Goal: Task Accomplishment & Management: Complete application form

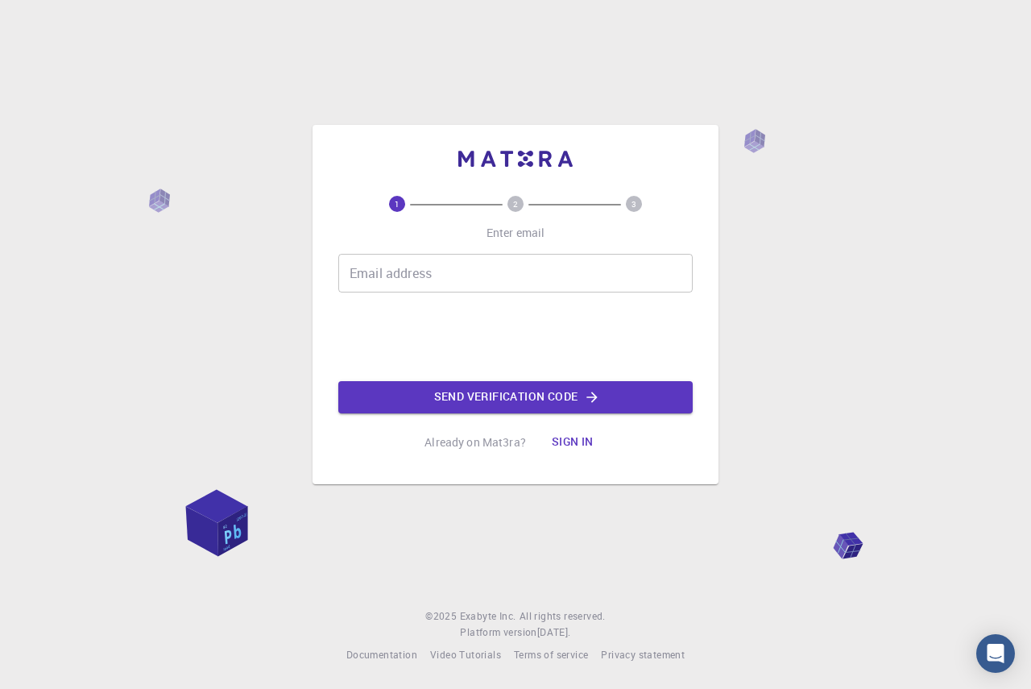
click at [395, 290] on input "Email address" at bounding box center [515, 273] width 354 height 39
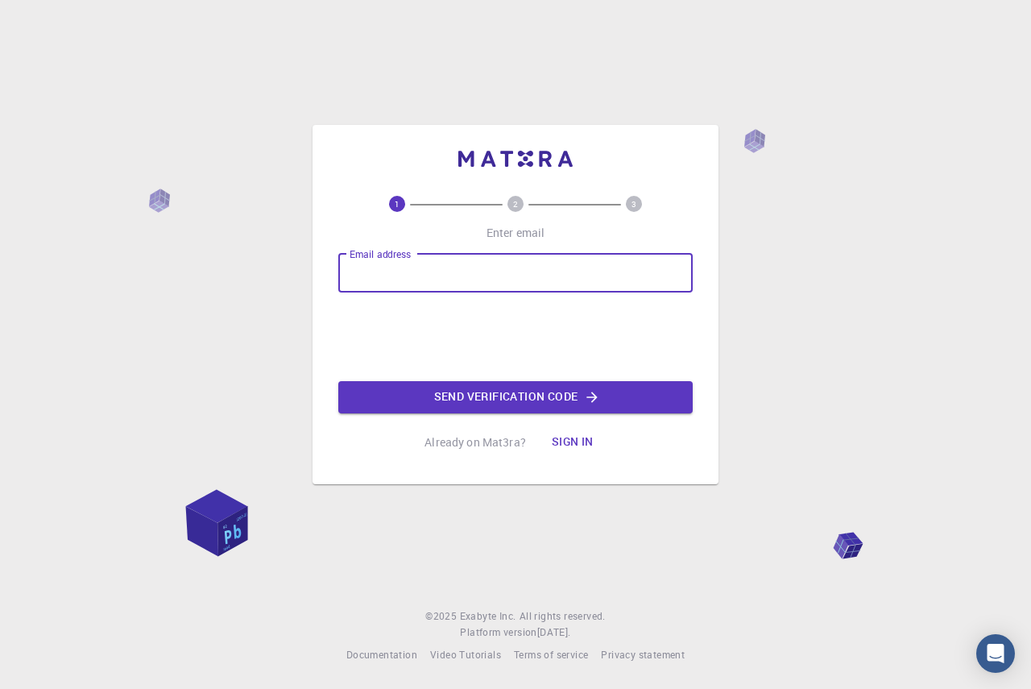
type input "[EMAIL_ADDRESS][PERSON_NAME][DOMAIN_NAME]"
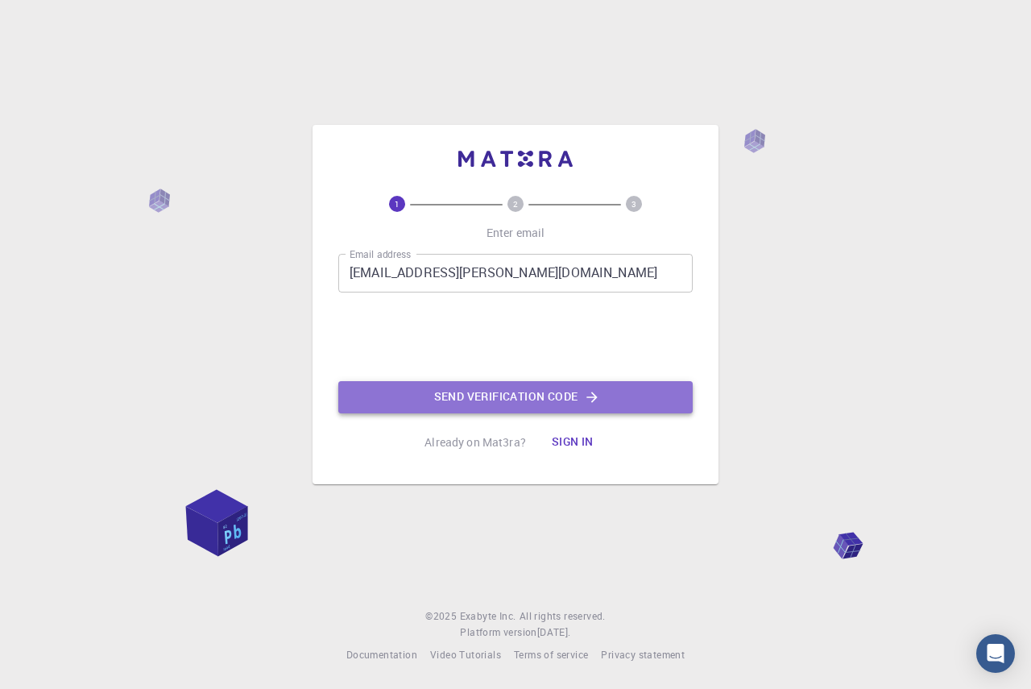
click at [384, 403] on button "Send verification code" at bounding box center [515, 397] width 354 height 32
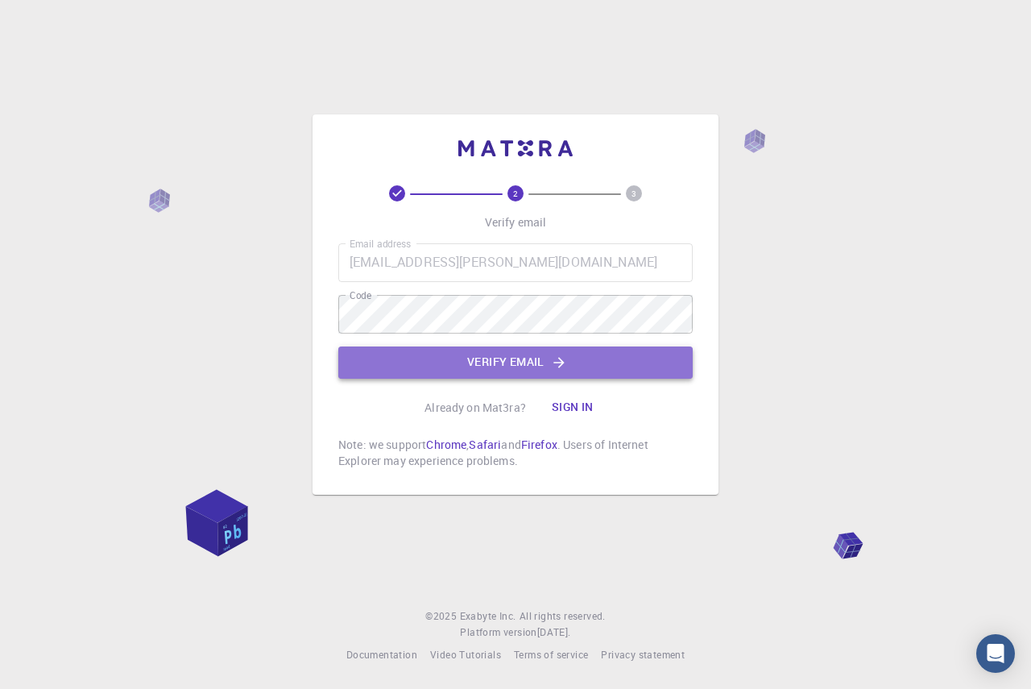
click at [409, 350] on button "Verify email" at bounding box center [515, 362] width 354 height 32
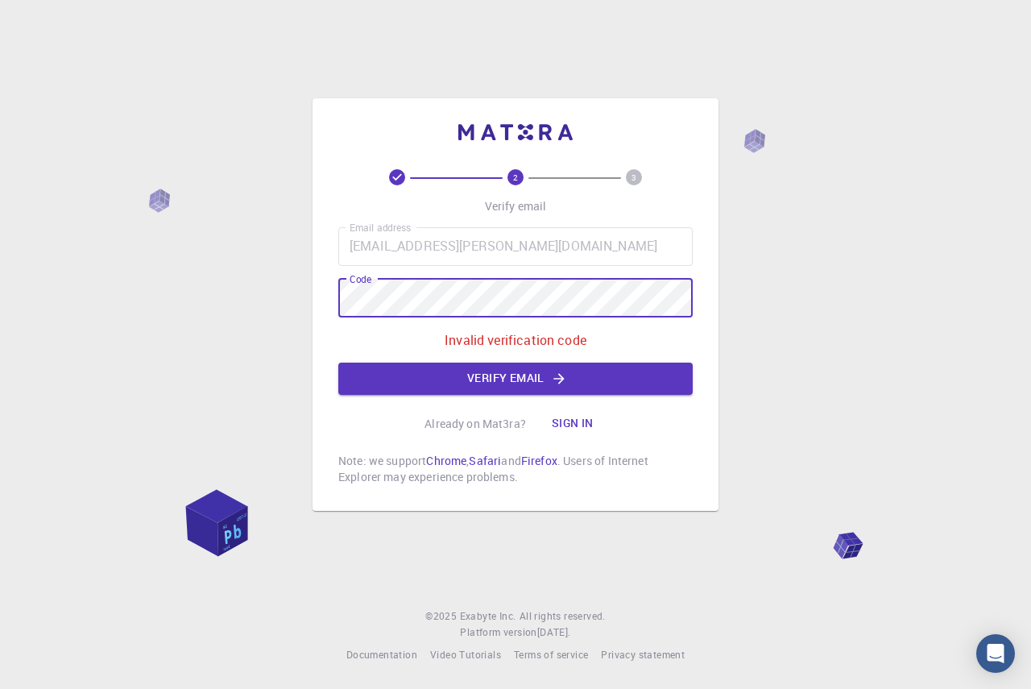
click at [333, 294] on div "2 3 Verify email Email address [EMAIL_ADDRESS][PERSON_NAME][DOMAIN_NAME] Email …" at bounding box center [516, 304] width 406 height 412
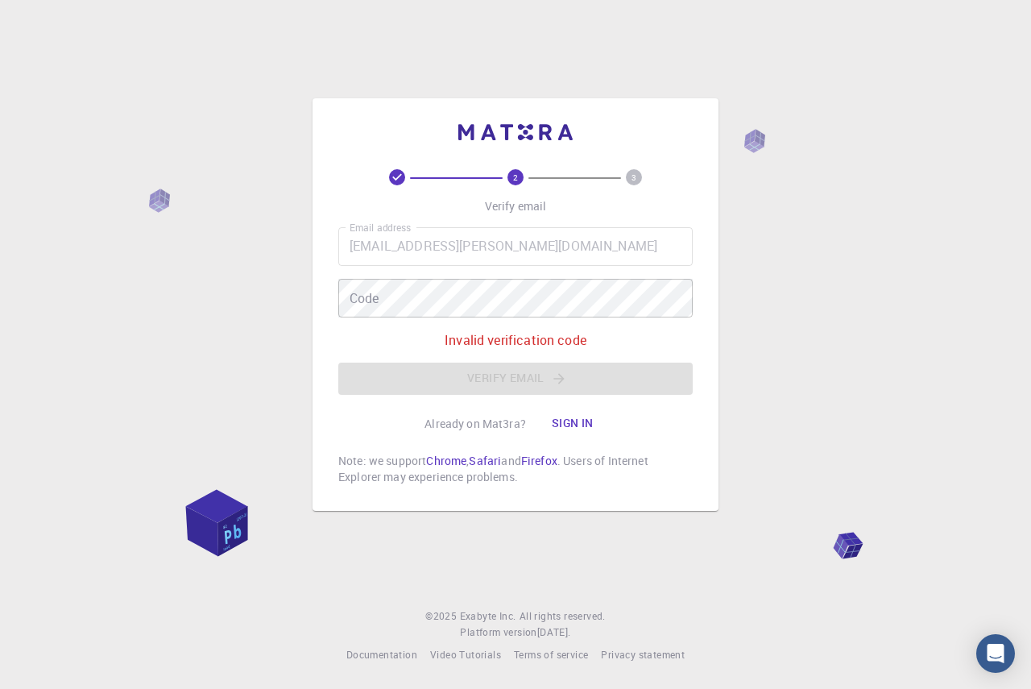
click at [253, 298] on div "2 3 Verify email Email address [EMAIL_ADDRESS][PERSON_NAME][DOMAIN_NAME] Email …" at bounding box center [515, 344] width 1031 height 689
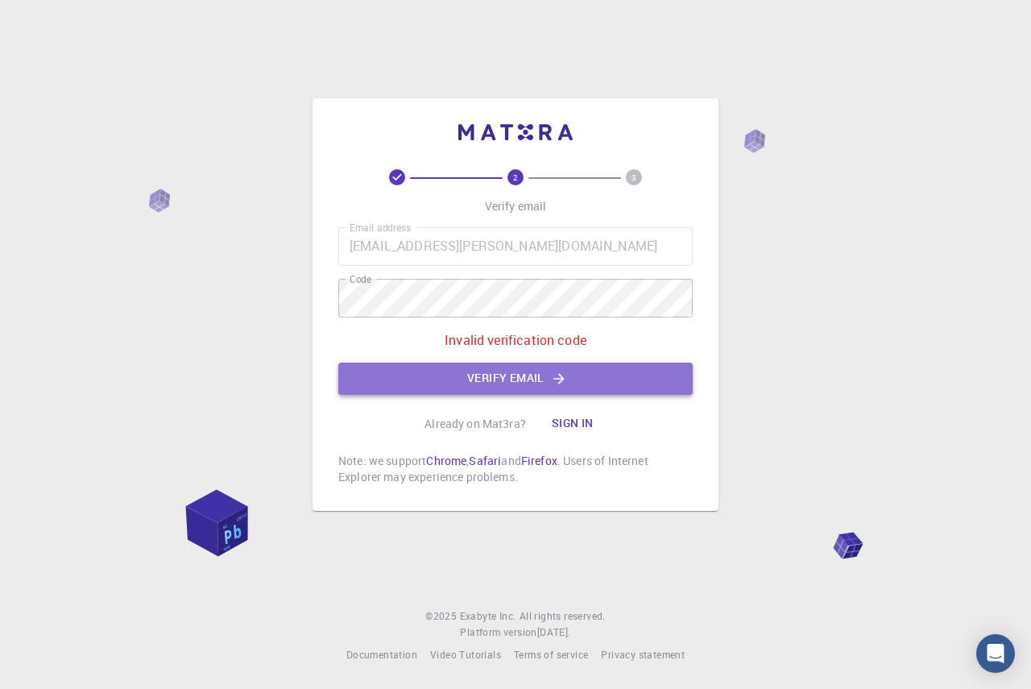
click at [446, 364] on button "Verify email" at bounding box center [515, 378] width 354 height 32
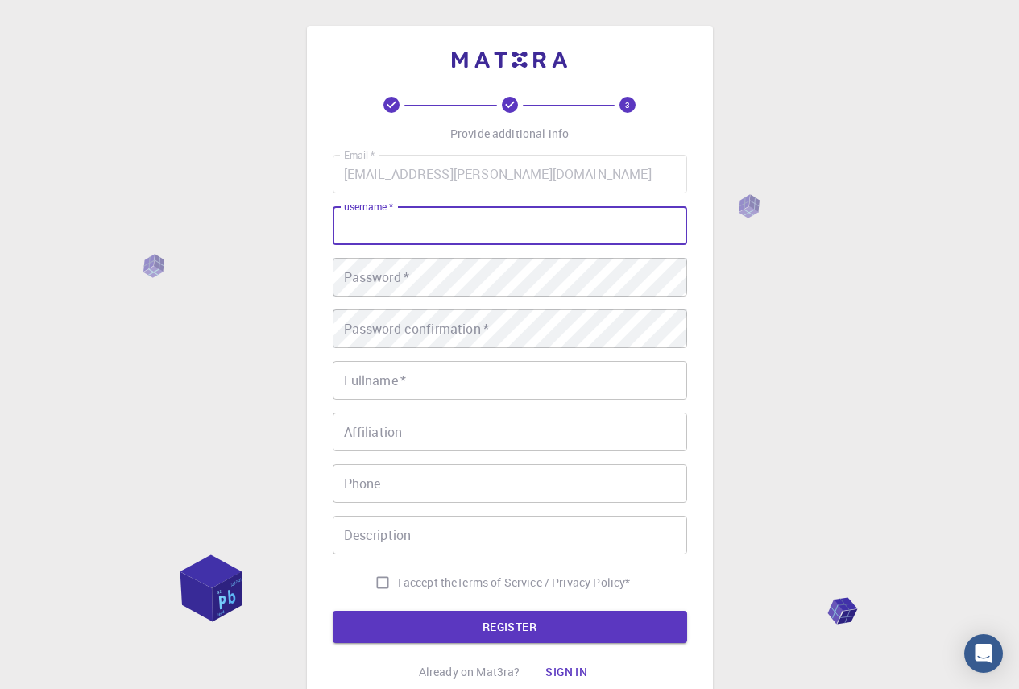
click at [402, 211] on input "username   *" at bounding box center [510, 225] width 354 height 39
type input "alizahid"
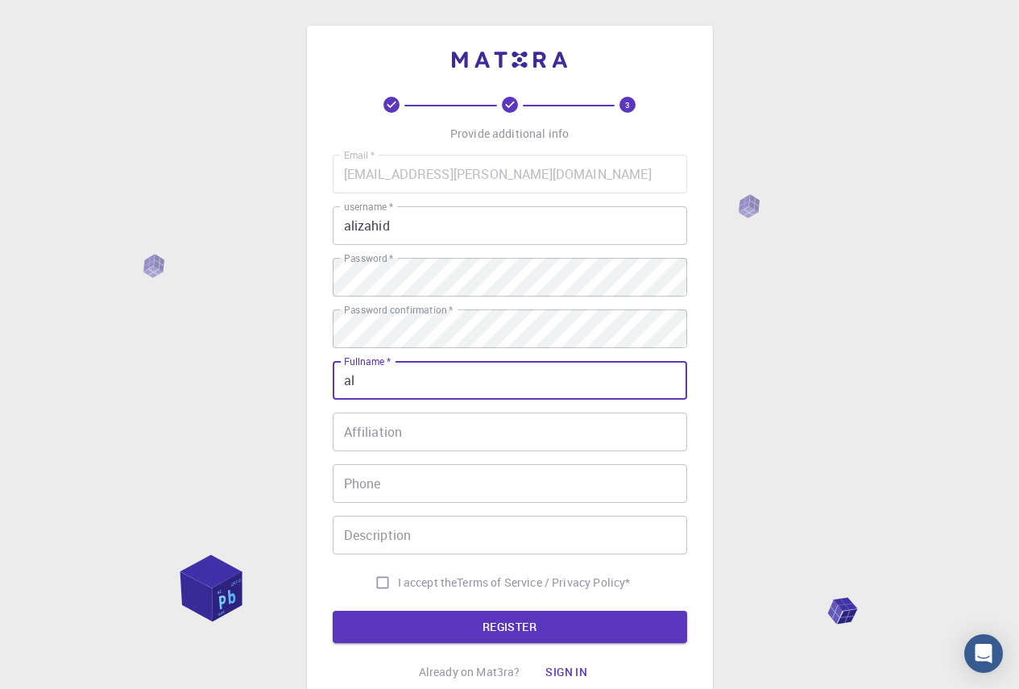
type input "a"
type input "[PERSON_NAME]"
click at [372, 434] on input "Affiliation" at bounding box center [510, 431] width 354 height 39
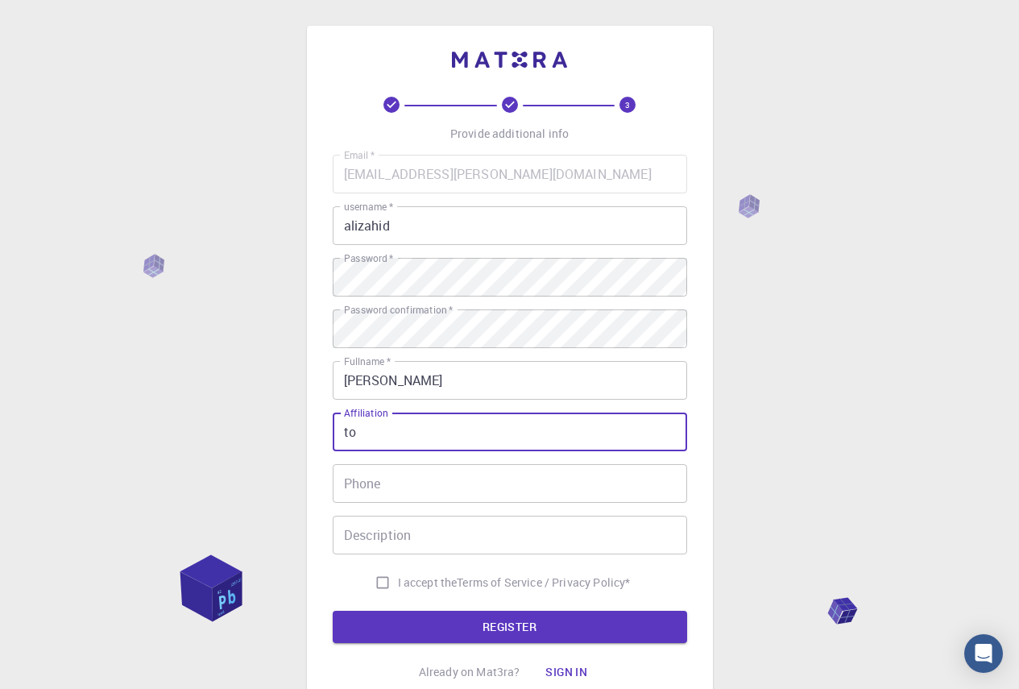
type input "t"
type input "[GEOGRAPHIC_DATA][PERSON_NAME]"
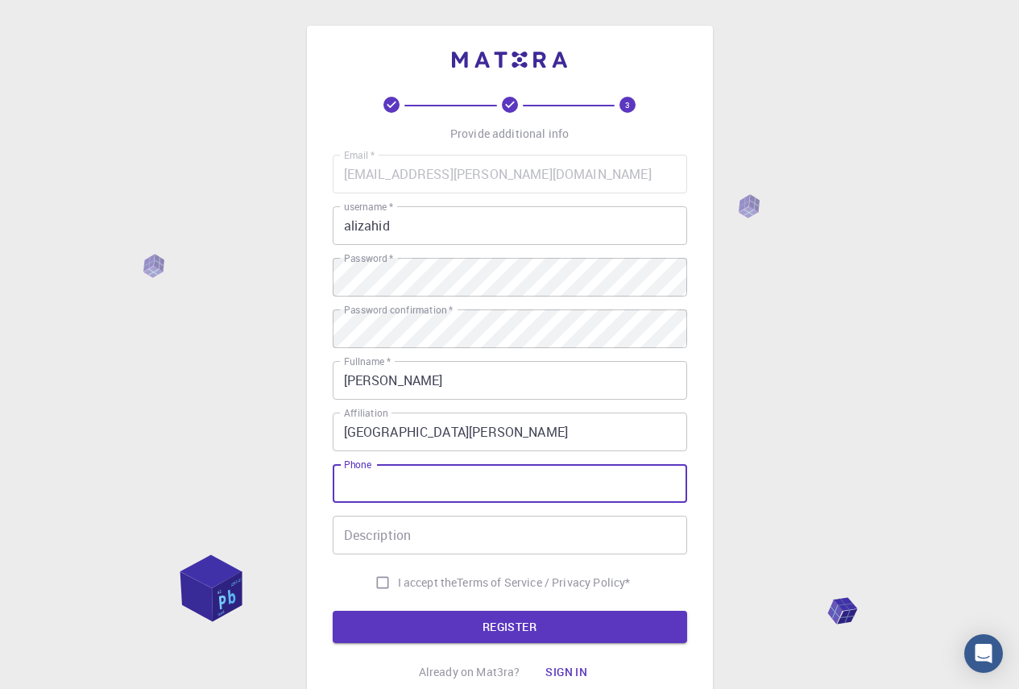
click at [350, 473] on div "Phone Phone" at bounding box center [510, 483] width 354 height 39
drag, startPoint x: 350, startPoint y: 485, endPoint x: 276, endPoint y: 466, distance: 76.4
click at [276, 466] on div "3 Provide additional info Email   * [EMAIL_ADDRESS][PERSON_NAME][DOMAIN_NAME] E…" at bounding box center [509, 410] width 1019 height 820
type input "3445098454"
click at [399, 519] on input "Description" at bounding box center [510, 534] width 354 height 39
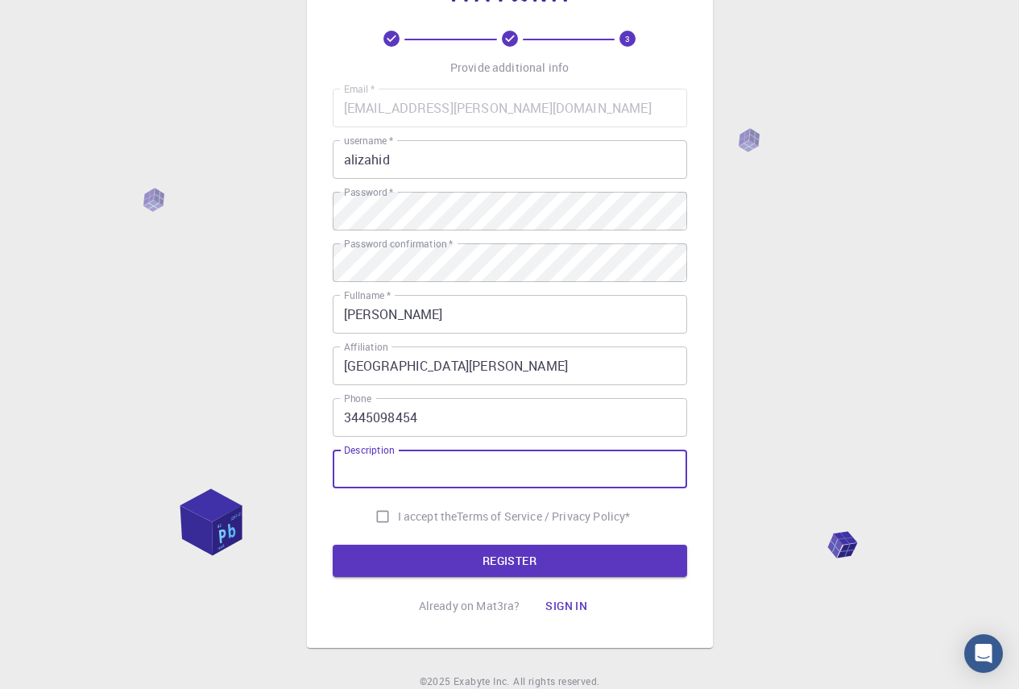
scroll to position [131, 0]
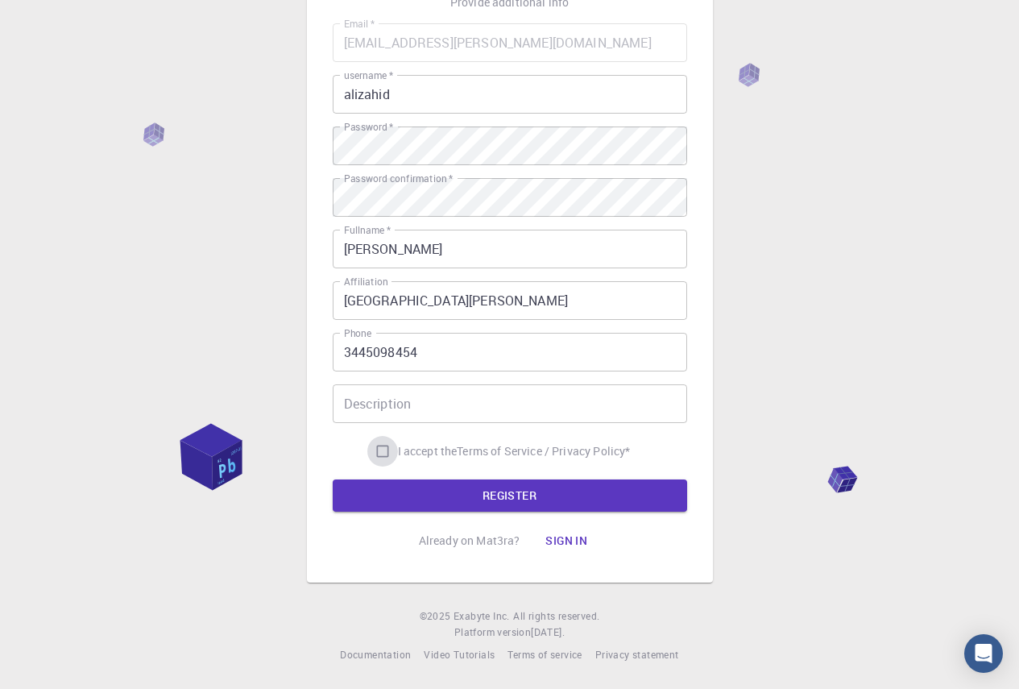
click at [375, 449] on input "I accept the Terms of Service / Privacy Policy *" at bounding box center [382, 451] width 31 height 31
checkbox input "true"
click at [391, 414] on input "Description" at bounding box center [510, 403] width 354 height 39
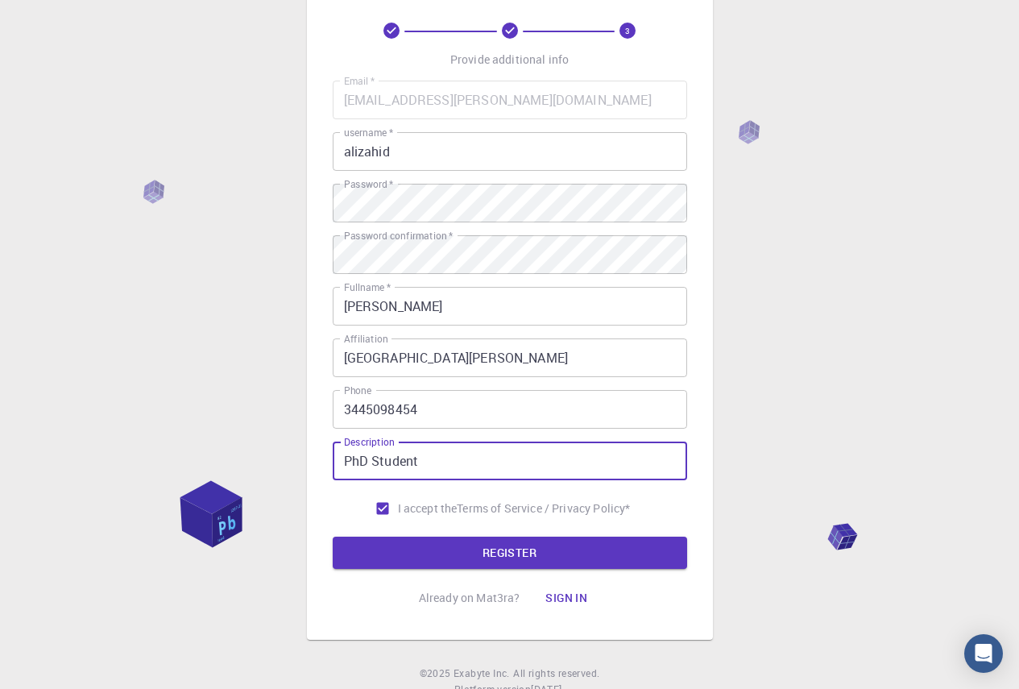
scroll to position [0, 0]
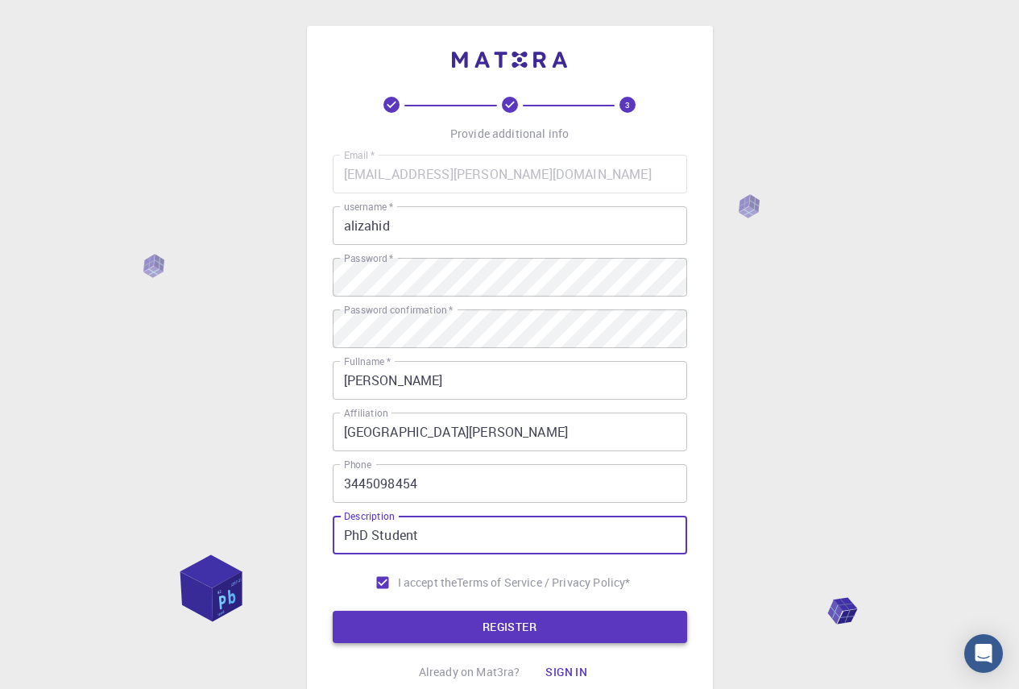
type input "PhD Student"
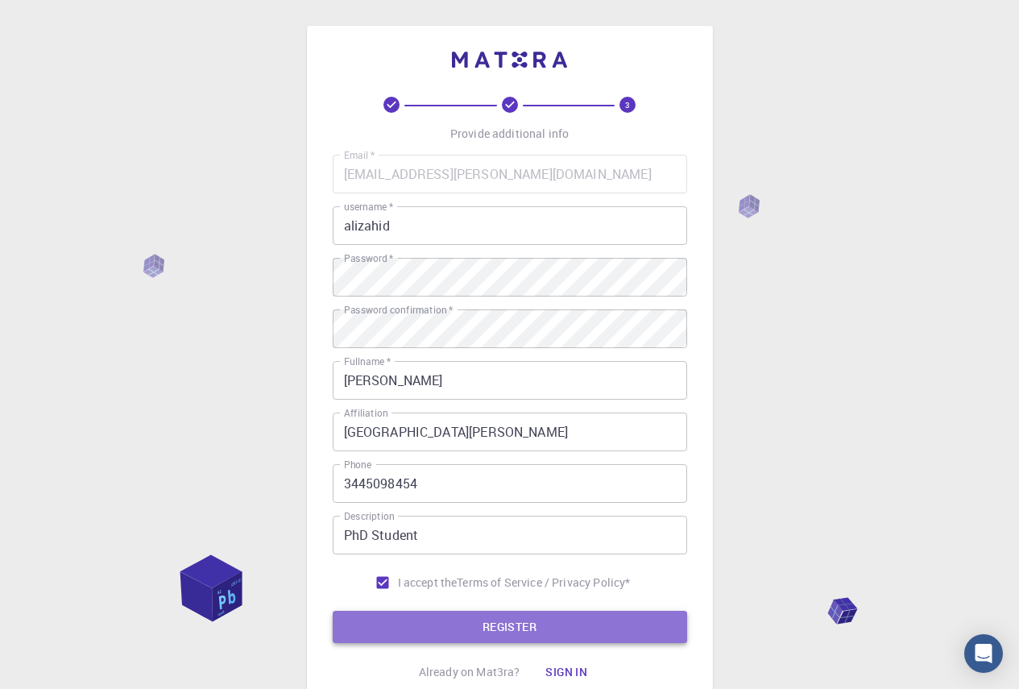
click at [514, 624] on button "REGISTER" at bounding box center [510, 627] width 354 height 32
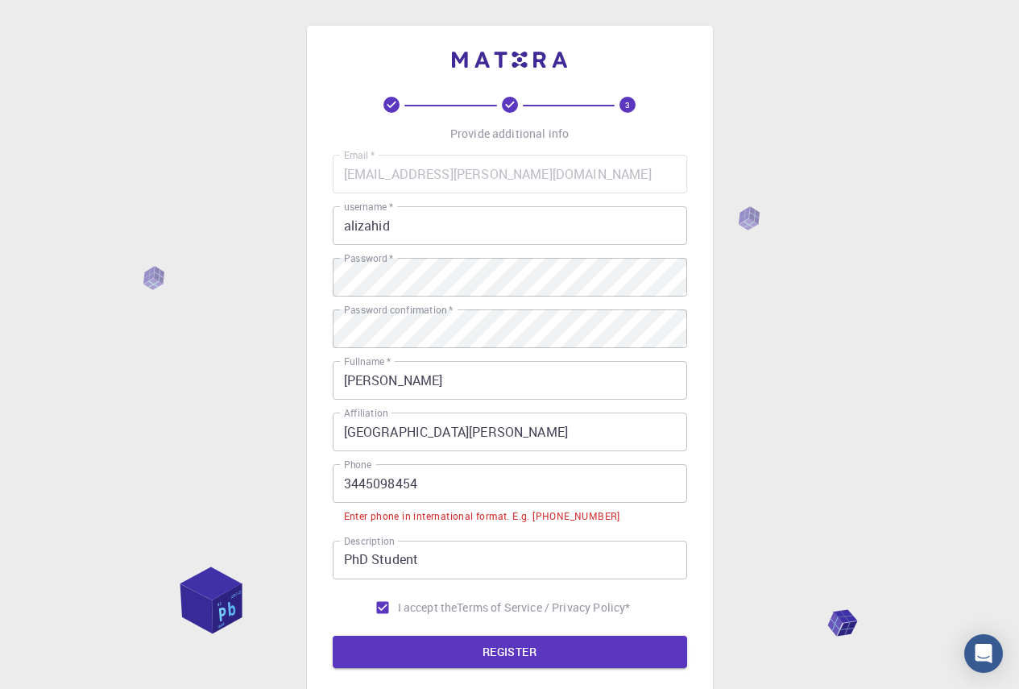
click at [340, 484] on input "3445098454" at bounding box center [510, 483] width 354 height 39
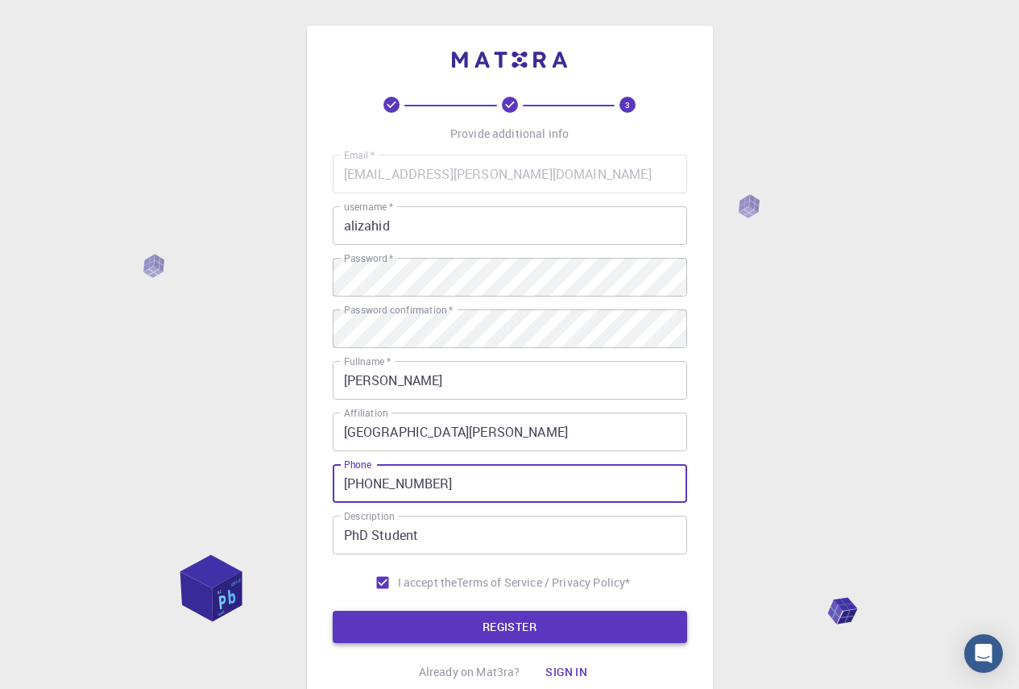
type input "[PHONE_NUMBER]"
click at [514, 619] on button "REGISTER" at bounding box center [510, 627] width 354 height 32
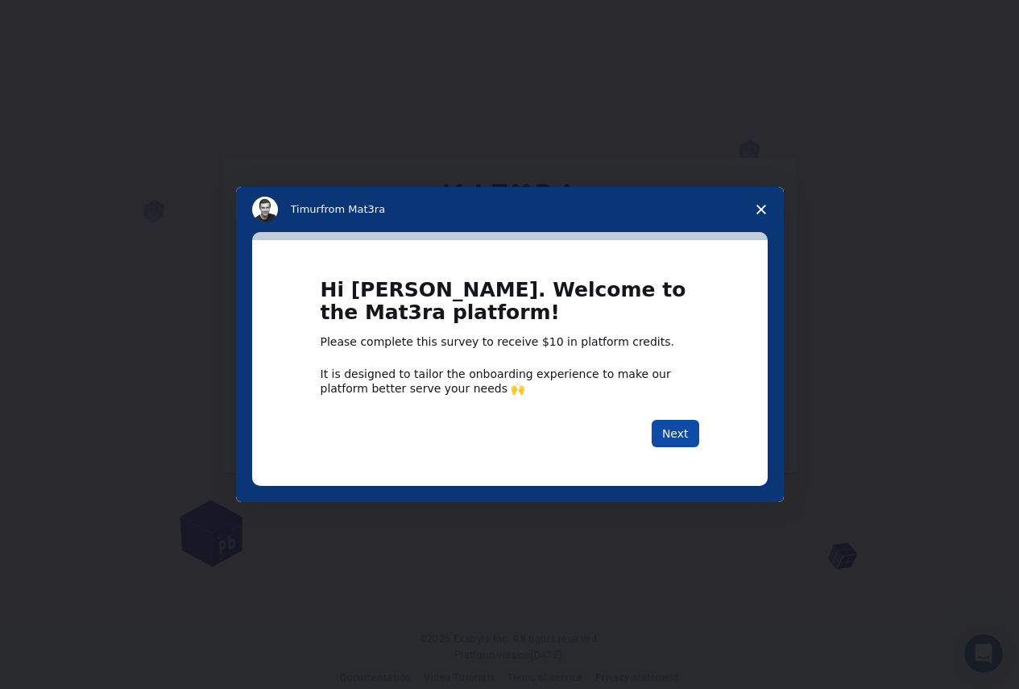
click at [677, 433] on button "Next" at bounding box center [676, 433] width 48 height 27
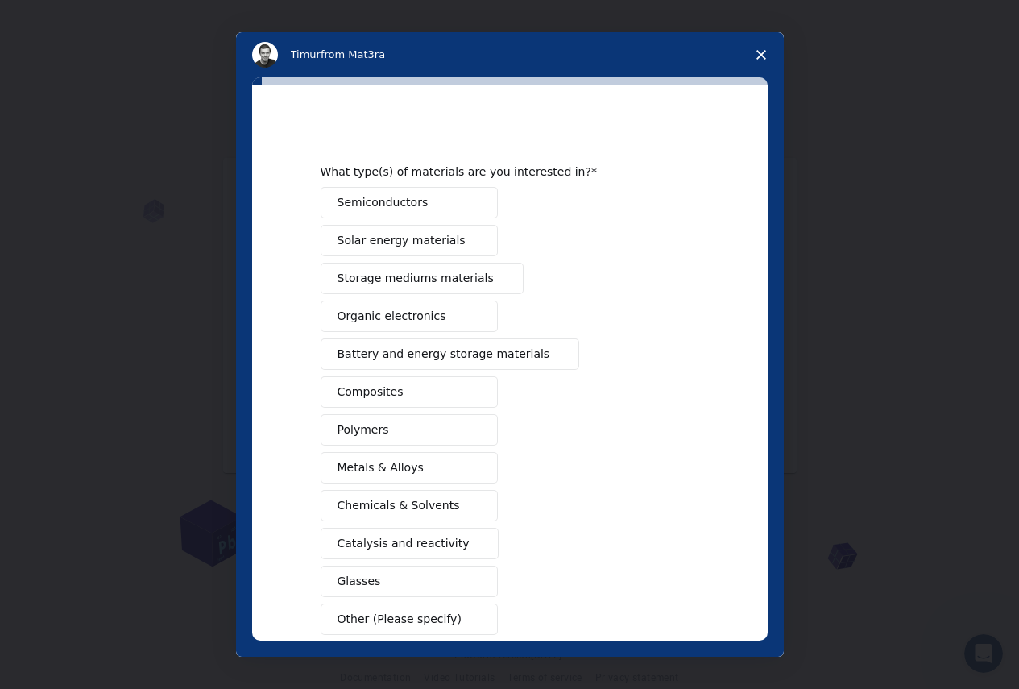
click at [391, 465] on span "Metals & Alloys" at bounding box center [380, 467] width 86 height 17
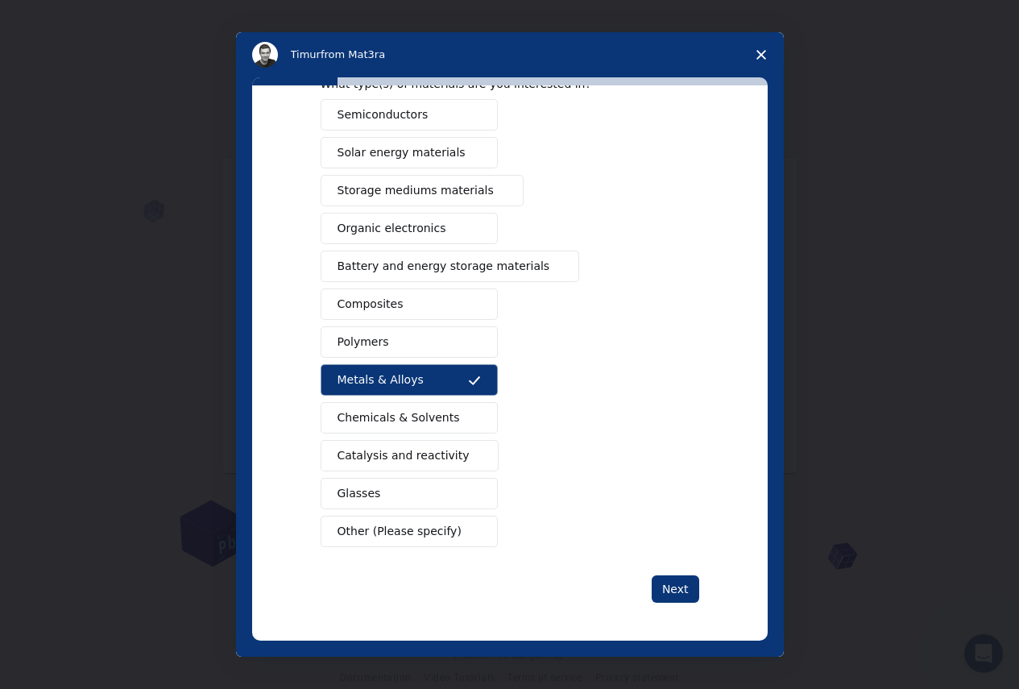
scroll to position [89, 0]
click at [682, 589] on button "Next" at bounding box center [676, 587] width 48 height 27
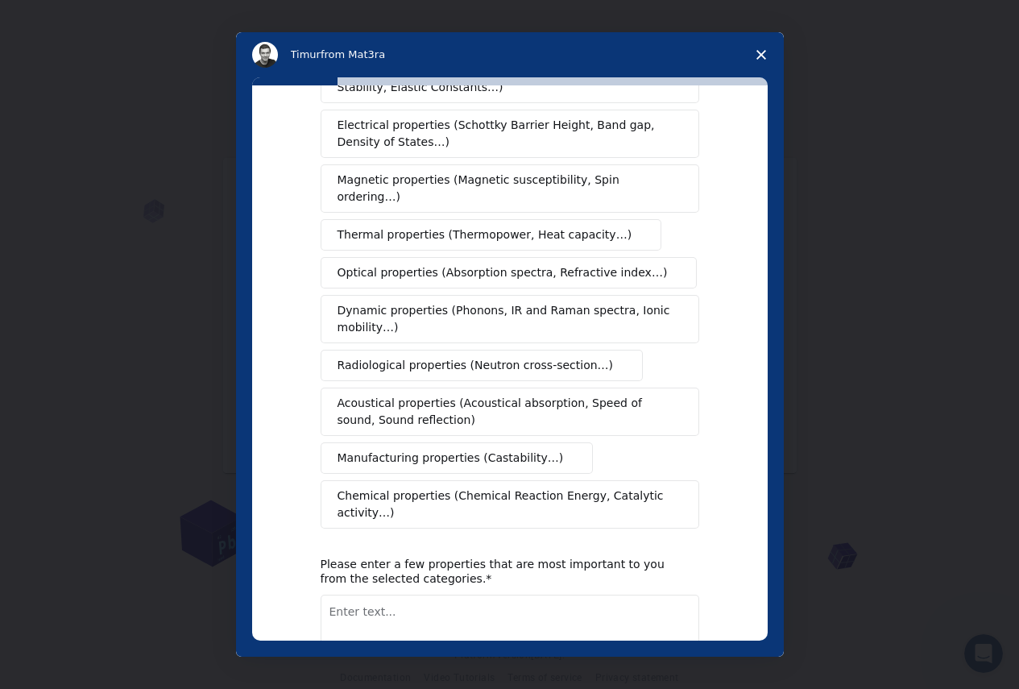
scroll to position [0, 0]
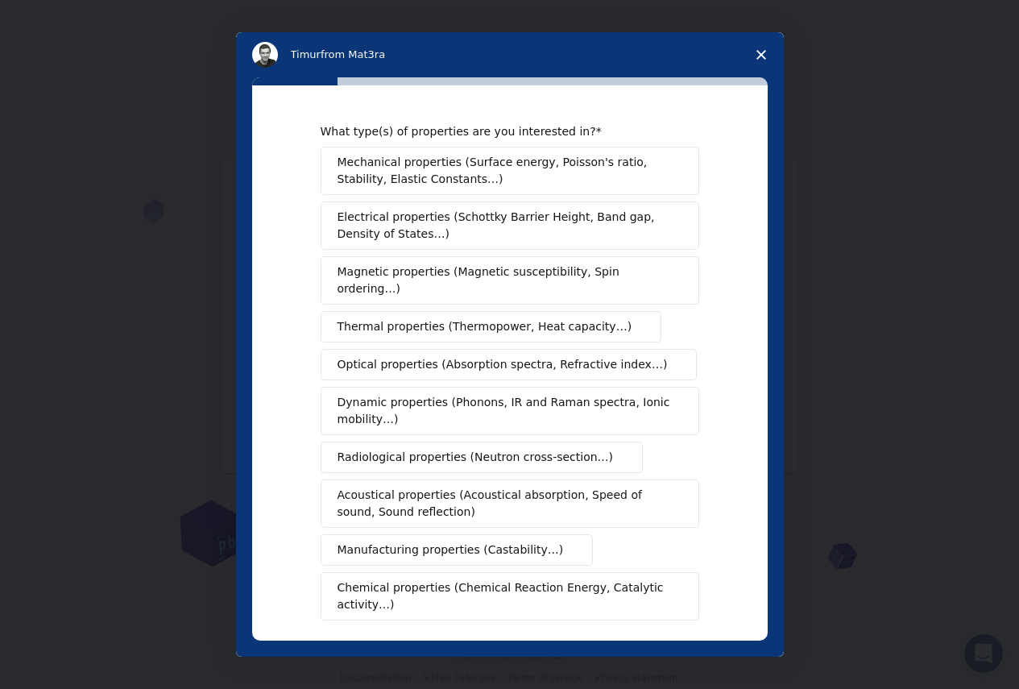
click at [460, 166] on span "Mechanical properties (Surface energy, Poisson's ratio, Stability, Elastic Cons…" at bounding box center [505, 171] width 336 height 34
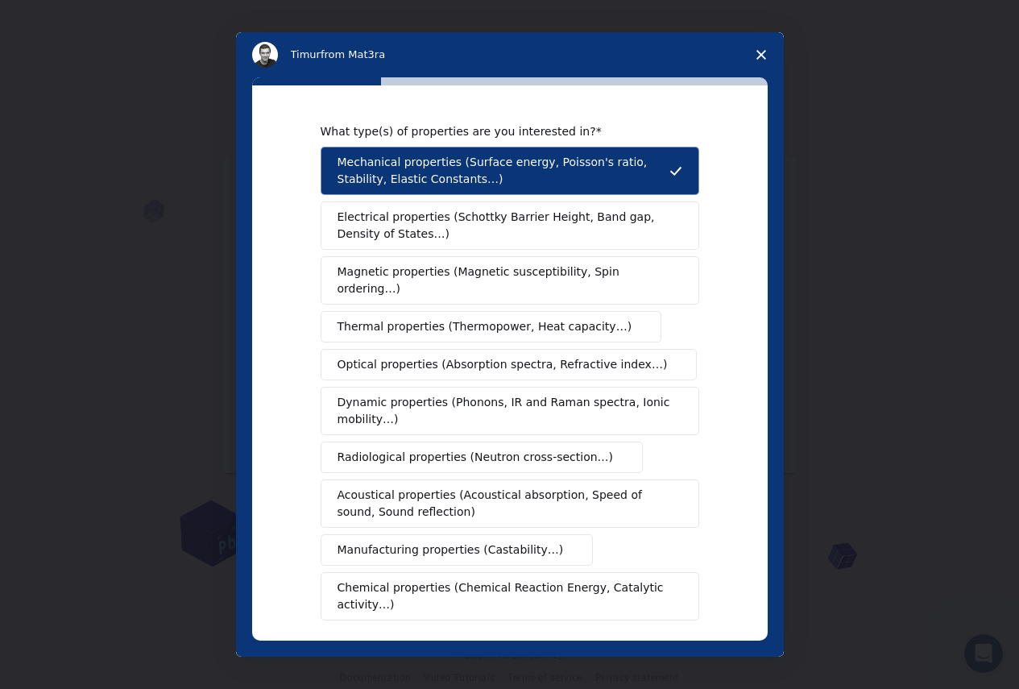
scroll to position [172, 0]
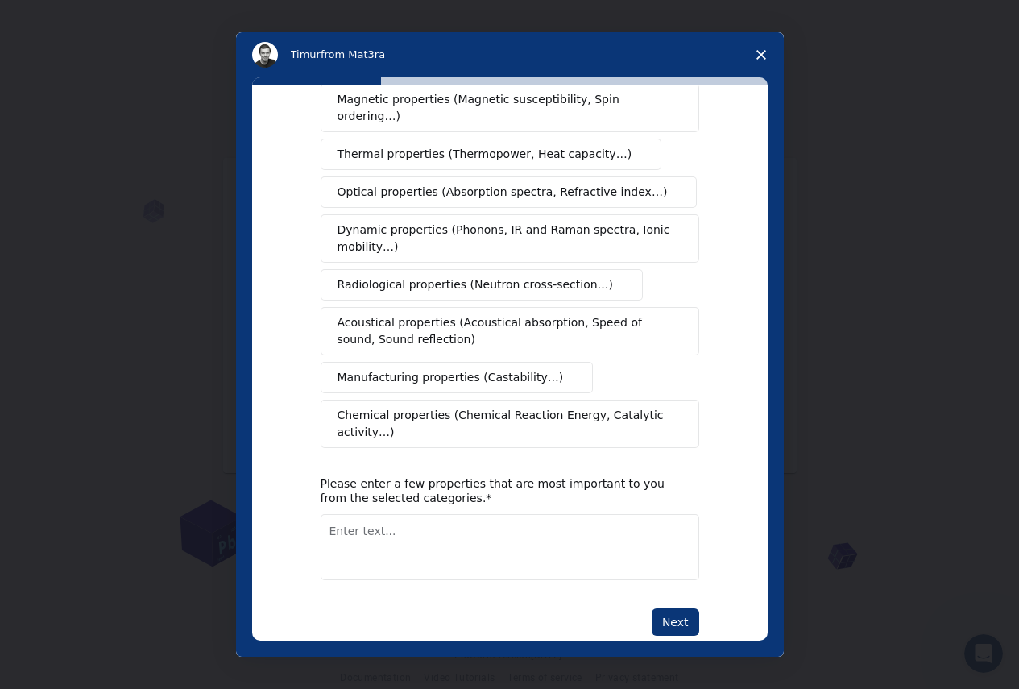
click at [435, 514] on textarea "Enter text..." at bounding box center [510, 547] width 379 height 66
click at [588, 514] on textarea "Mechanical Properties like Dynamic Modulus etc." at bounding box center [510, 547] width 379 height 66
type textarea "Mechanical Properties like Dynamic Modulus, Microhardness etc."
click at [685, 608] on button "Next" at bounding box center [676, 621] width 48 height 27
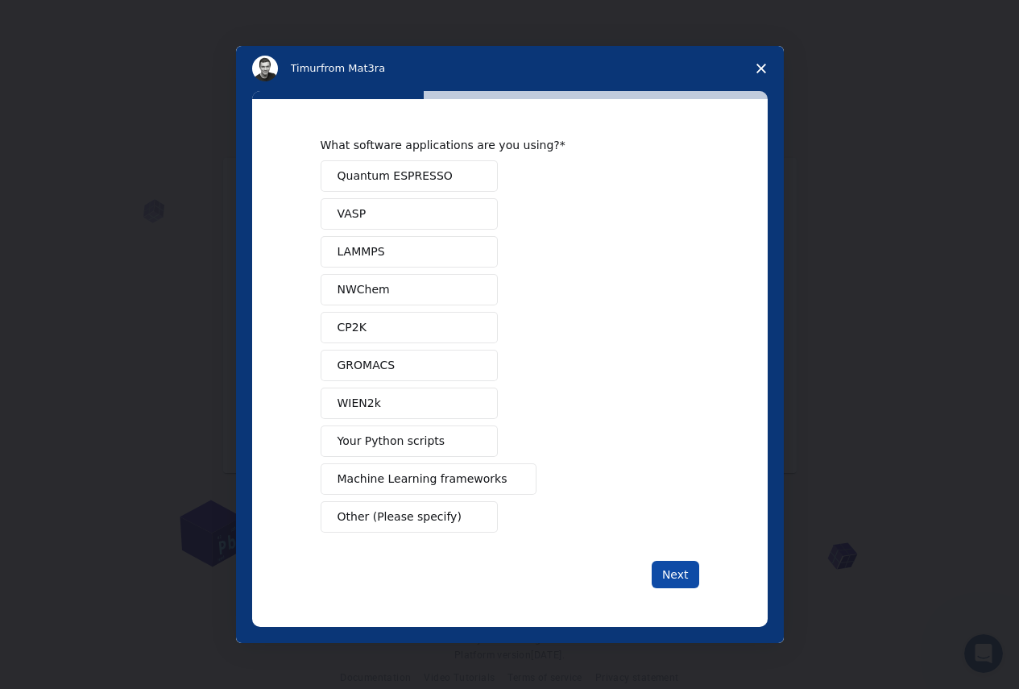
scroll to position [0, 0]
click at [408, 511] on span "Other (Please specify)" at bounding box center [399, 516] width 124 height 17
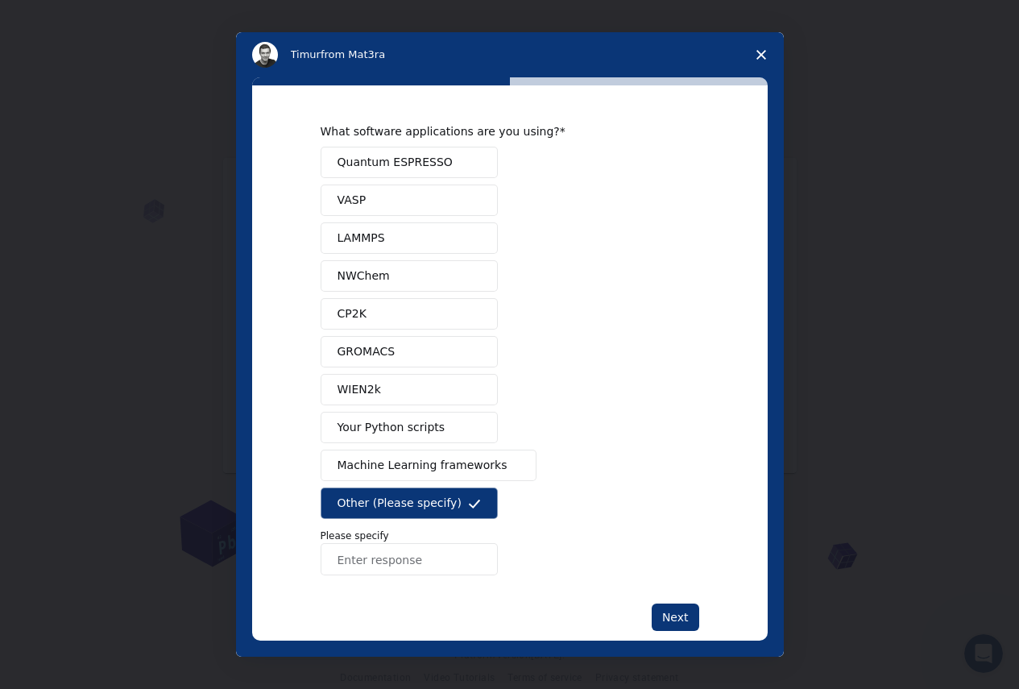
click at [420, 556] on input "Enter response" at bounding box center [409, 559] width 177 height 32
type input "OriginPro"
click at [668, 598] on div "What software applications are you using? Quantum ESPRESSO VASP LAMMPS NWChem C…" at bounding box center [510, 377] width 379 height 507
click at [668, 610] on button "Next" at bounding box center [676, 616] width 48 height 27
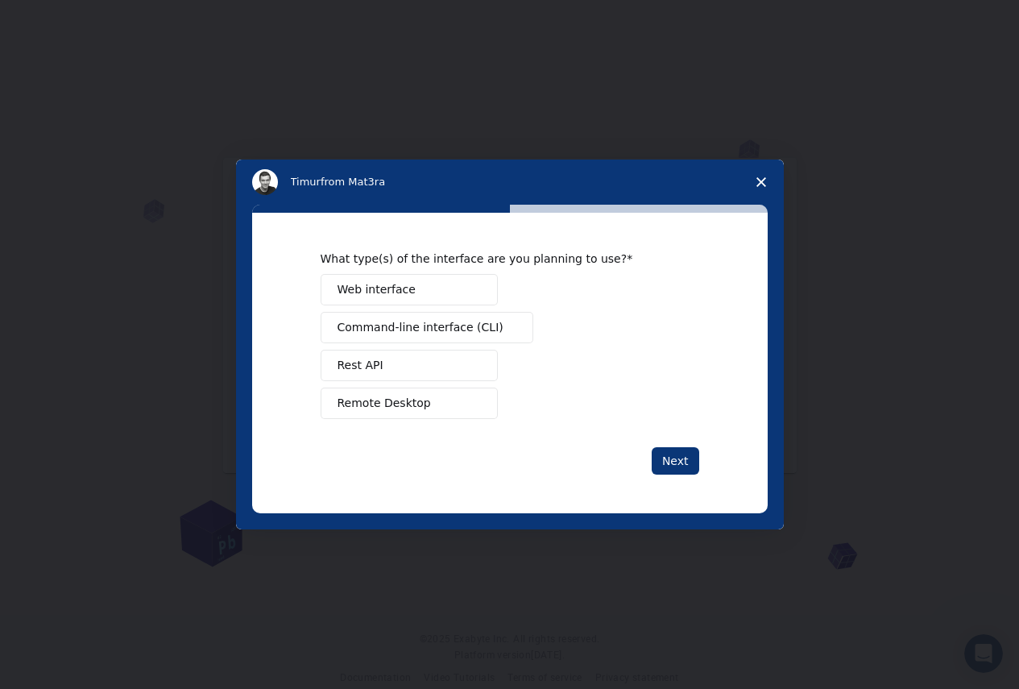
click at [676, 619] on div "Intercom messenger" at bounding box center [509, 344] width 1019 height 689
click at [408, 411] on span "Remote Desktop" at bounding box center [383, 403] width 93 height 17
click at [442, 296] on button "Web interface" at bounding box center [409, 289] width 177 height 31
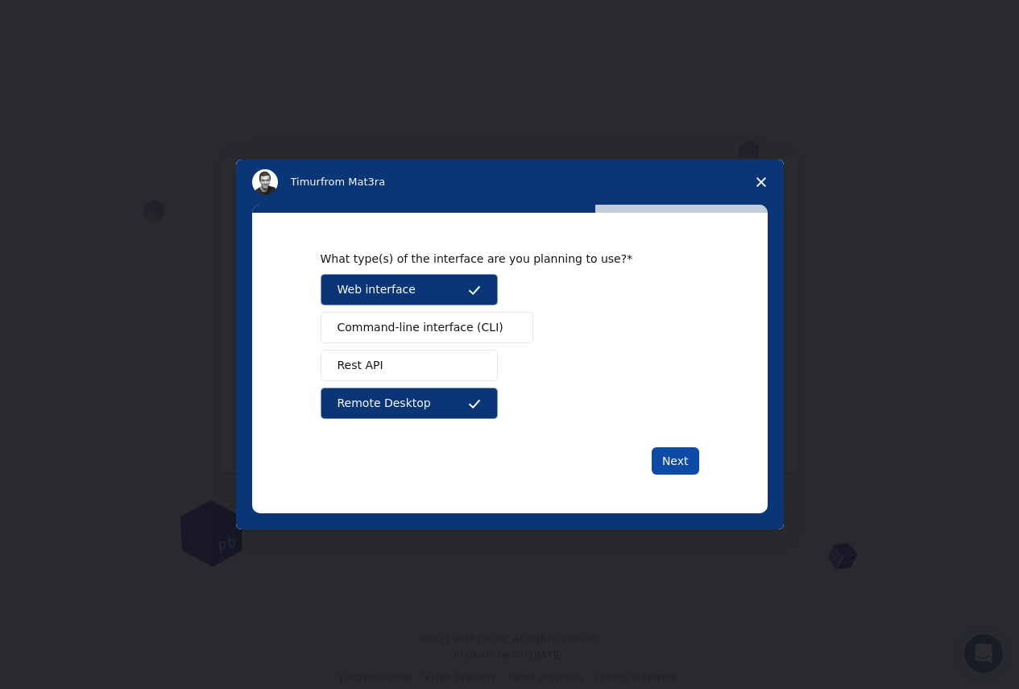
click at [676, 453] on button "Next" at bounding box center [676, 460] width 48 height 27
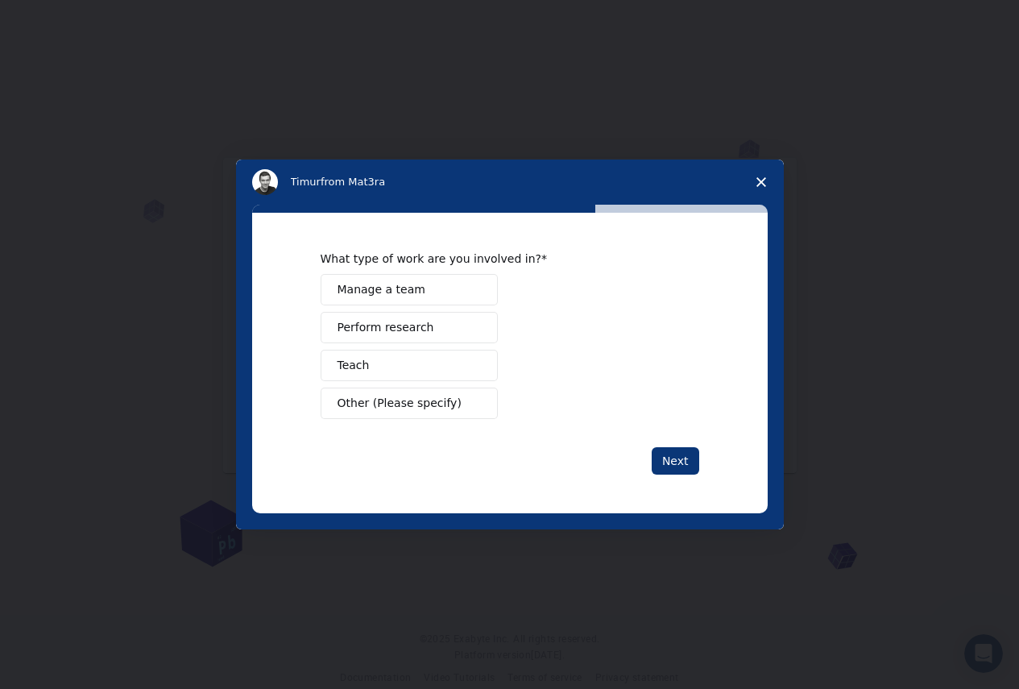
click at [437, 326] on button "Perform research" at bounding box center [409, 327] width 177 height 31
click at [647, 458] on div "Next" at bounding box center [510, 460] width 379 height 27
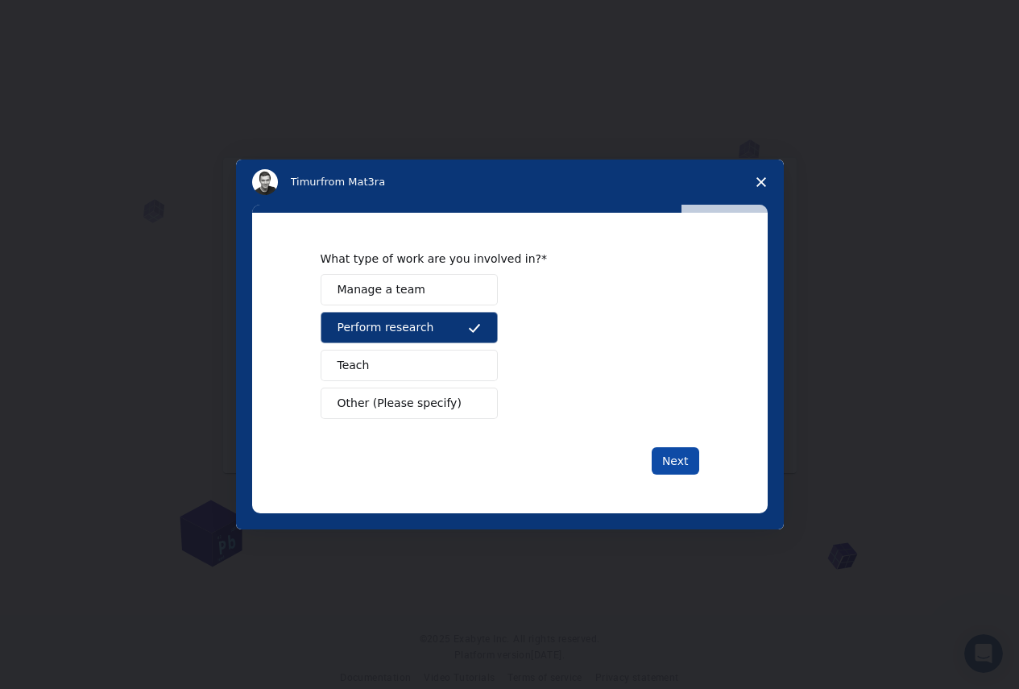
click at [664, 458] on button "Next" at bounding box center [676, 460] width 48 height 27
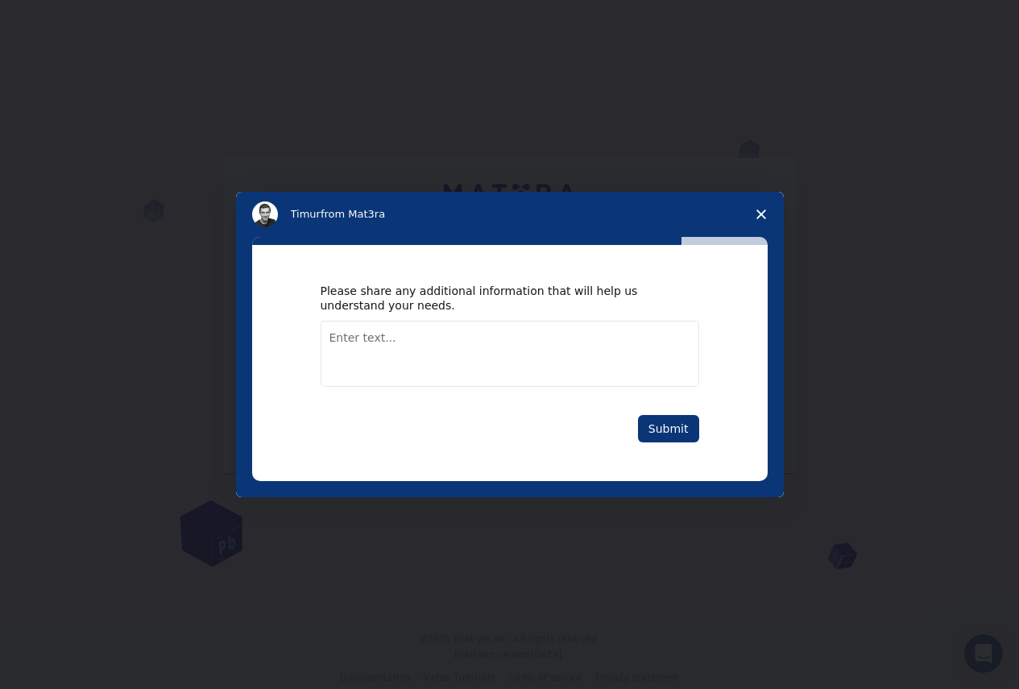
click at [423, 351] on textarea "Enter text..." at bounding box center [510, 354] width 379 height 66
click at [423, 351] on textarea "I am interested in microstructures of iron based alloys." at bounding box center [510, 354] width 379 height 66
type textarea "I am interested in microstructures of iron based alloys."
click at [657, 428] on button "Submit" at bounding box center [668, 428] width 61 height 27
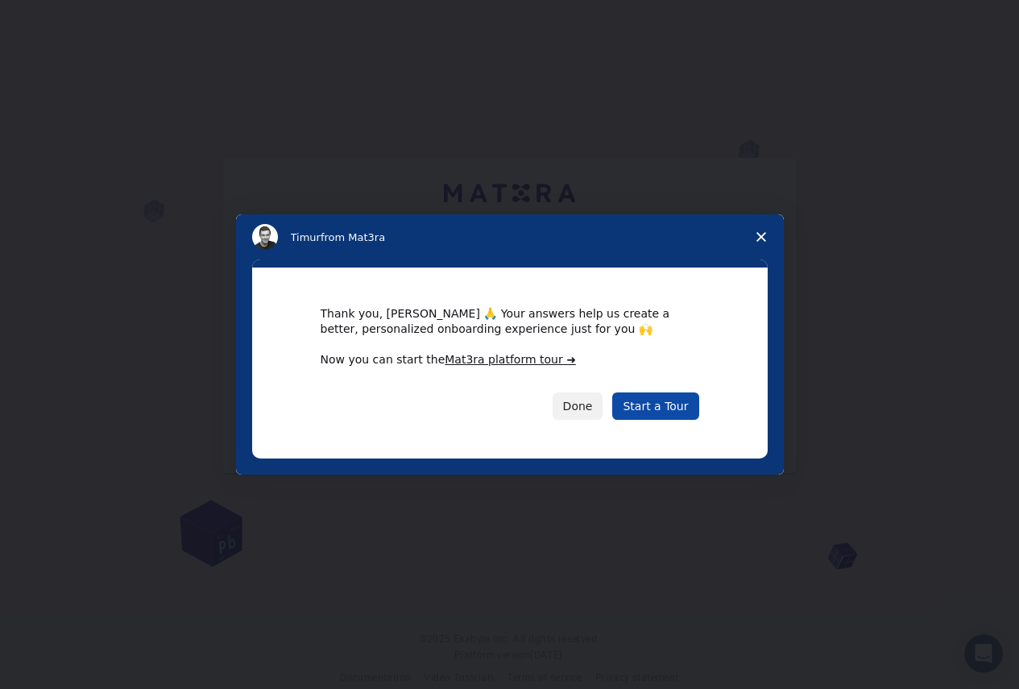
drag, startPoint x: 650, startPoint y: 403, endPoint x: 644, endPoint y: 409, distance: 9.1
click at [649, 403] on link "Start a Tour" at bounding box center [655, 405] width 86 height 27
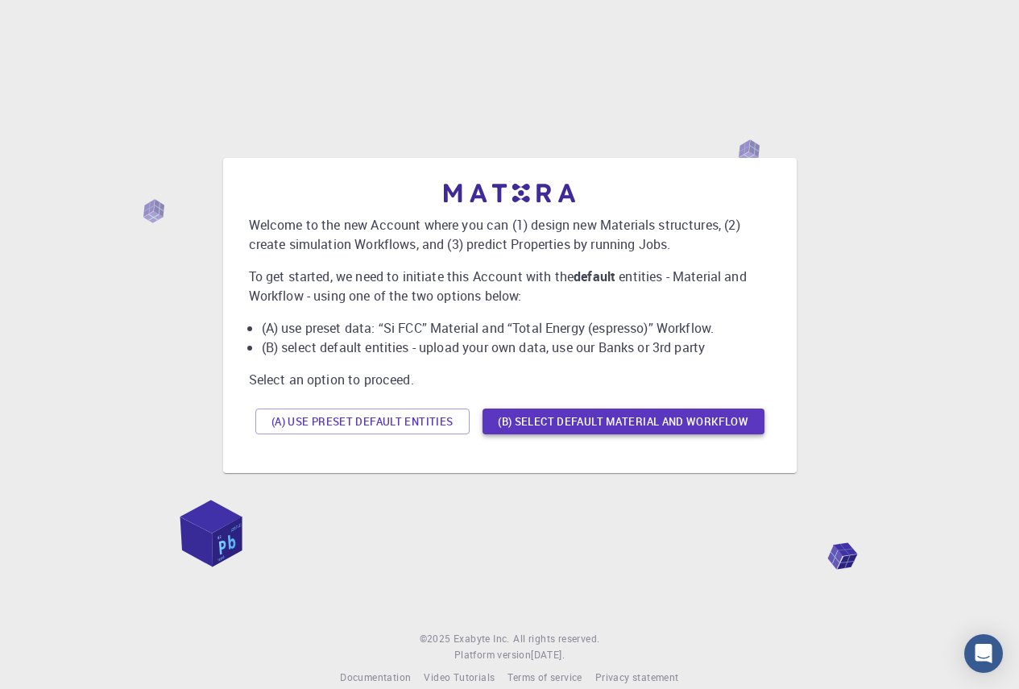
click at [590, 431] on button "(B) Select default material and workflow" at bounding box center [623, 421] width 282 height 26
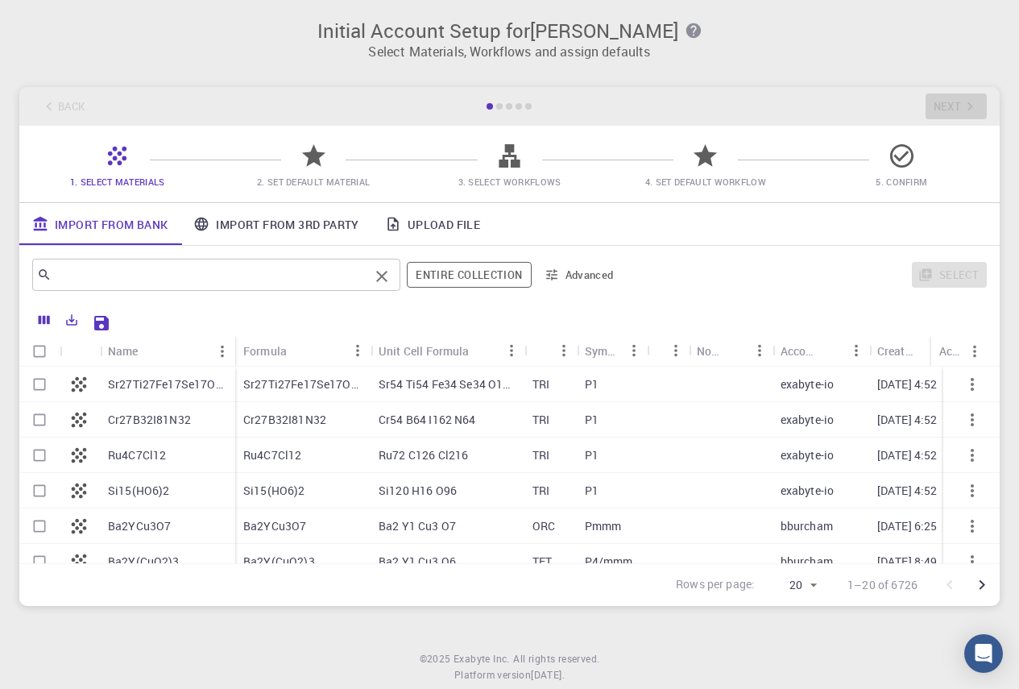
click at [143, 279] on input "text" at bounding box center [210, 274] width 317 height 23
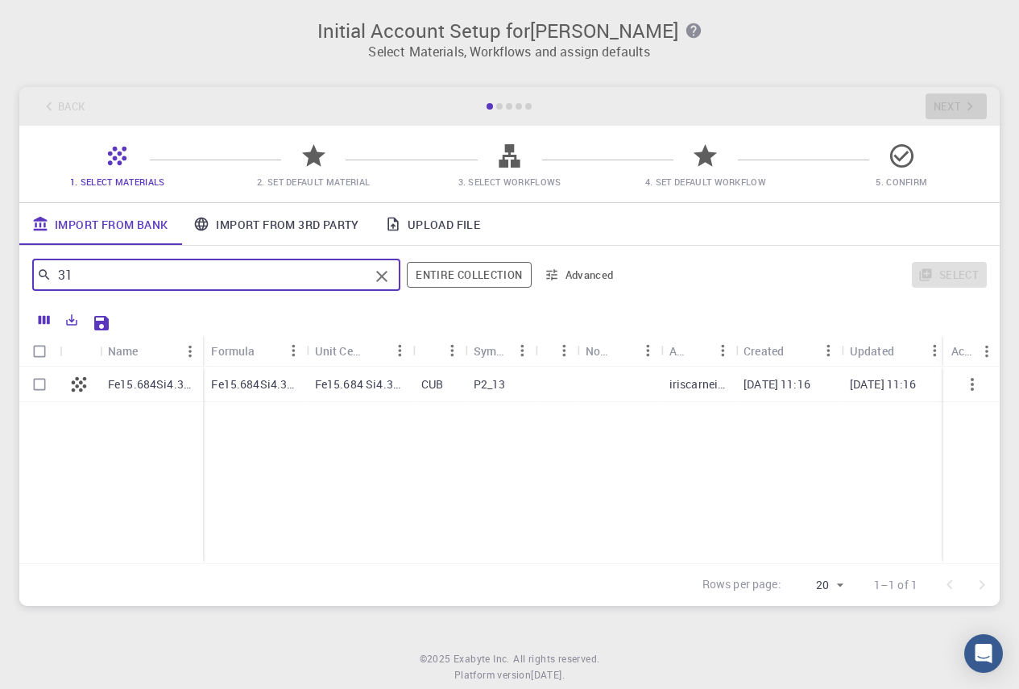
type input "3"
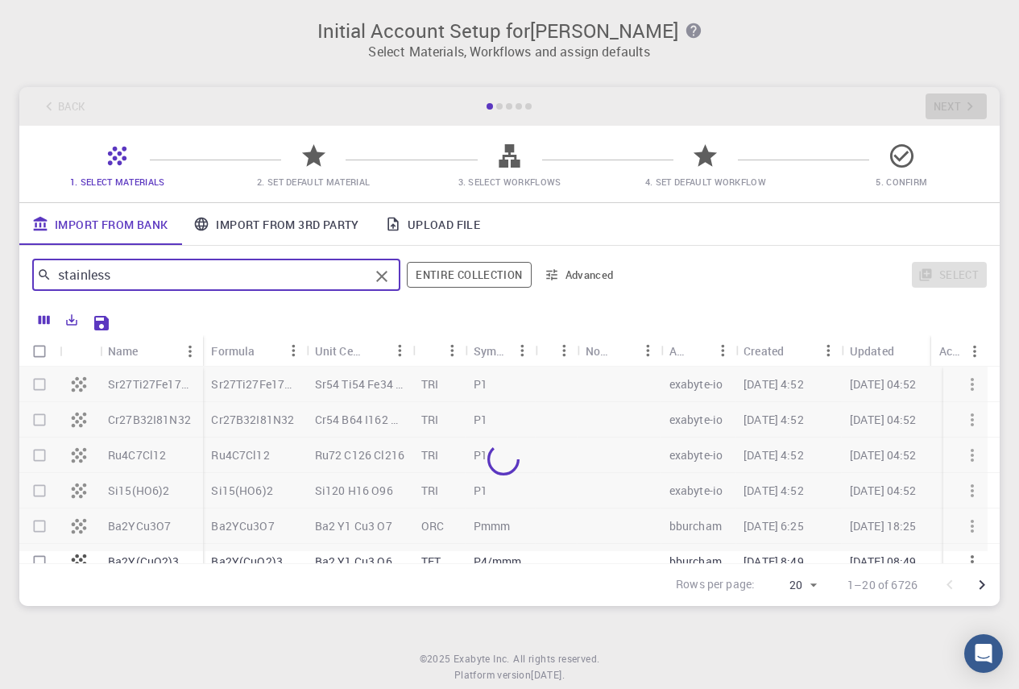
type input "stainless"
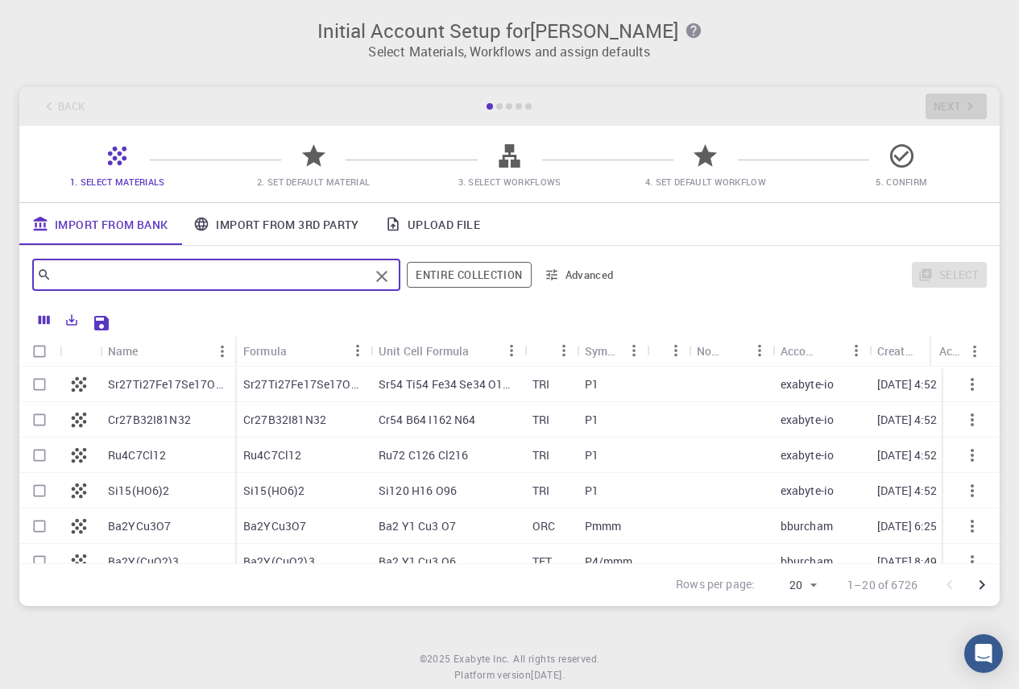
click at [358, 350] on icon "Menu" at bounding box center [357, 351] width 3 height 12
click at [361, 306] on div at bounding box center [508, 319] width 963 height 31
click at [272, 227] on link "Import From 3rd Party" at bounding box center [275, 224] width 191 height 42
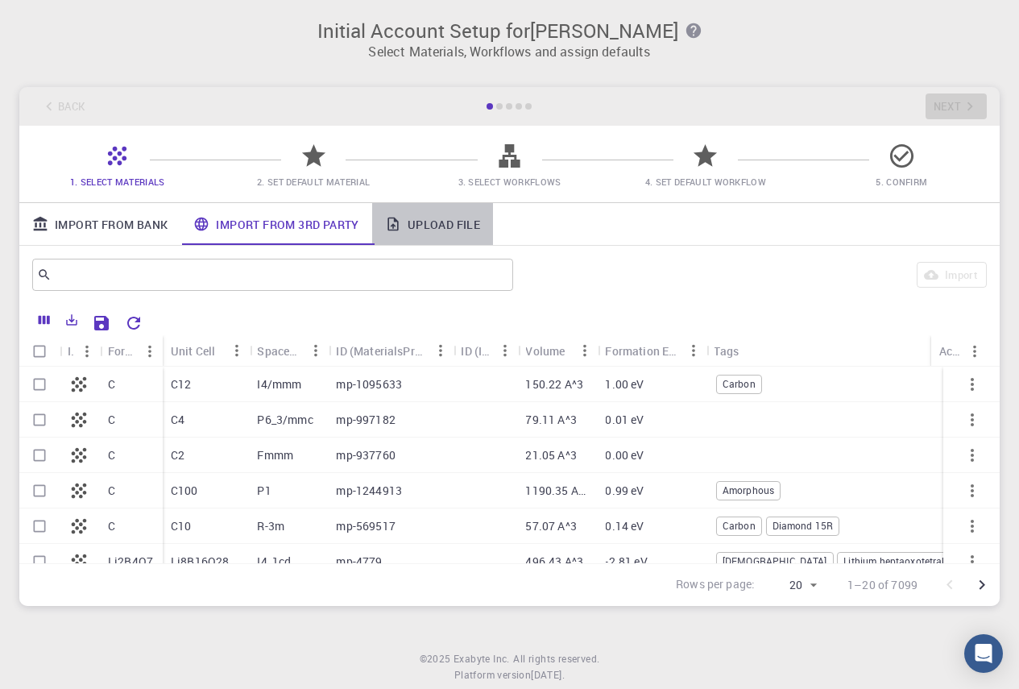
click at [452, 234] on link "Upload File" at bounding box center [432, 224] width 121 height 42
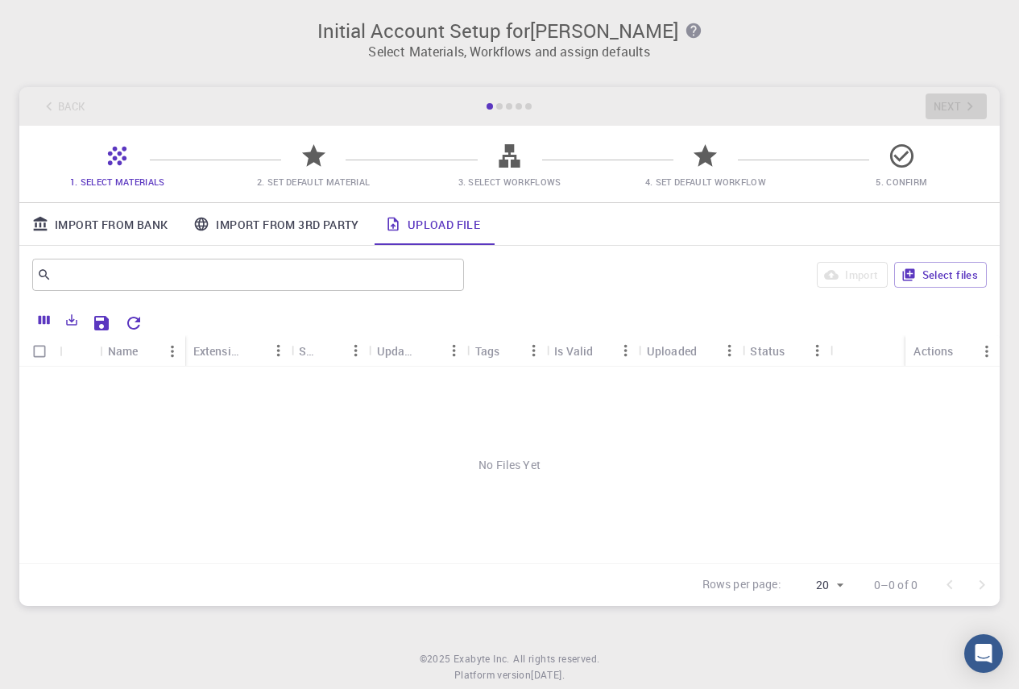
click at [90, 229] on link "Import From Bank" at bounding box center [99, 224] width 161 height 42
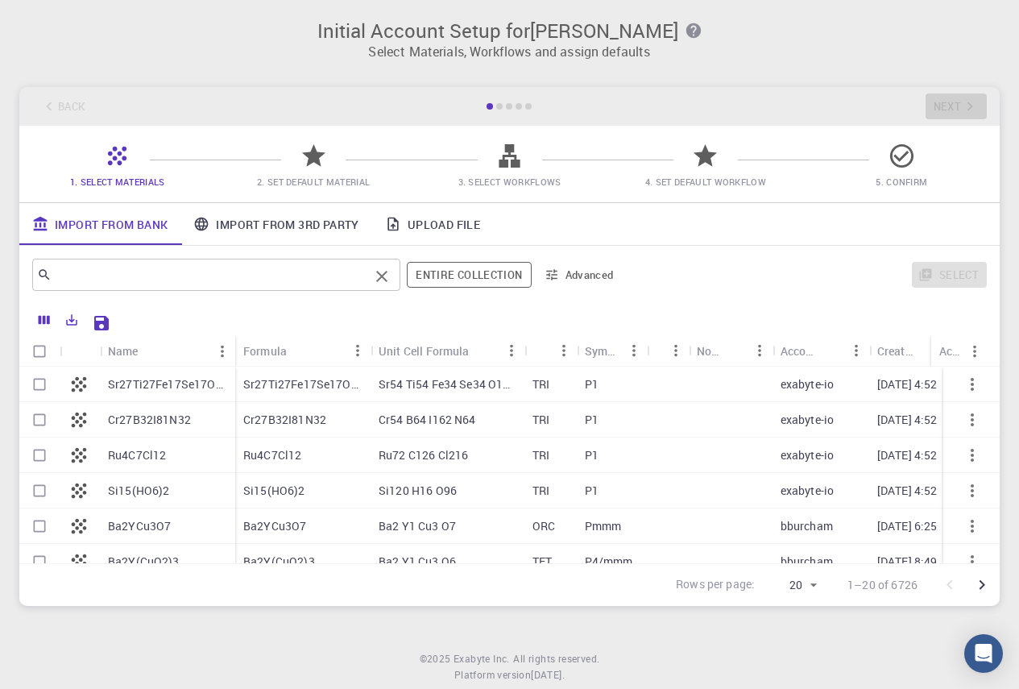
click at [188, 272] on input "text" at bounding box center [210, 274] width 317 height 23
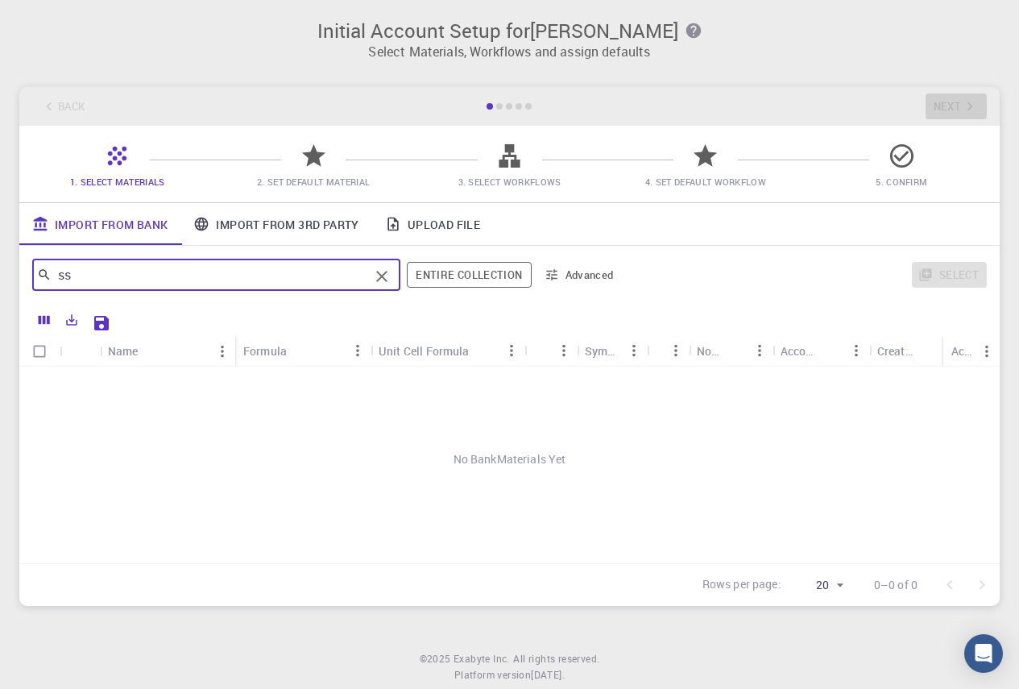
type input "s"
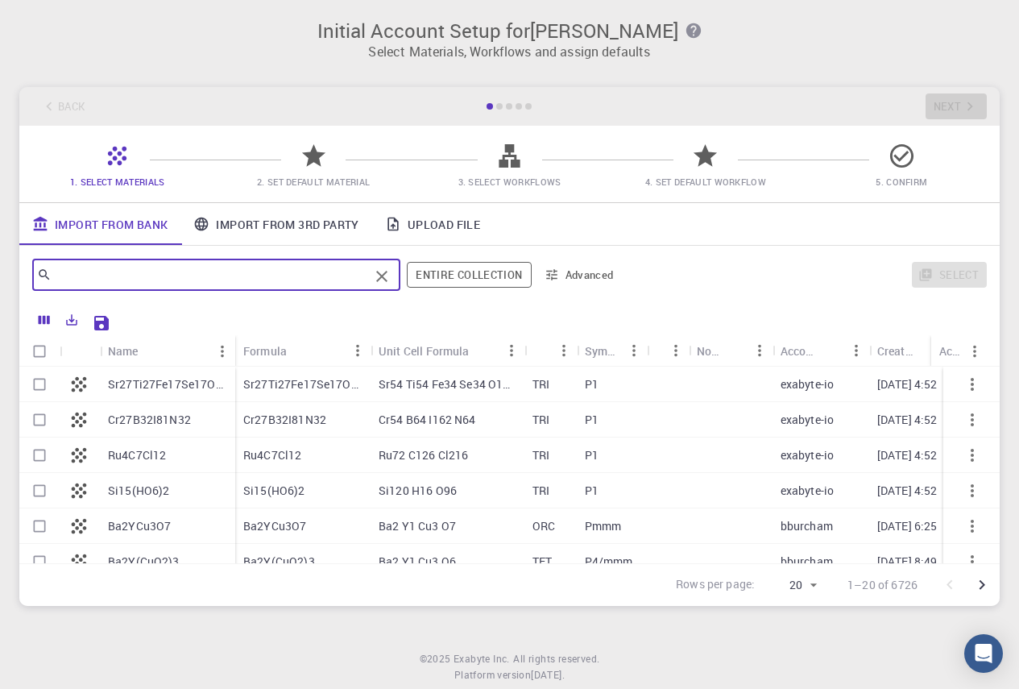
click at [137, 284] on input "text" at bounding box center [210, 274] width 317 height 23
type input "l"
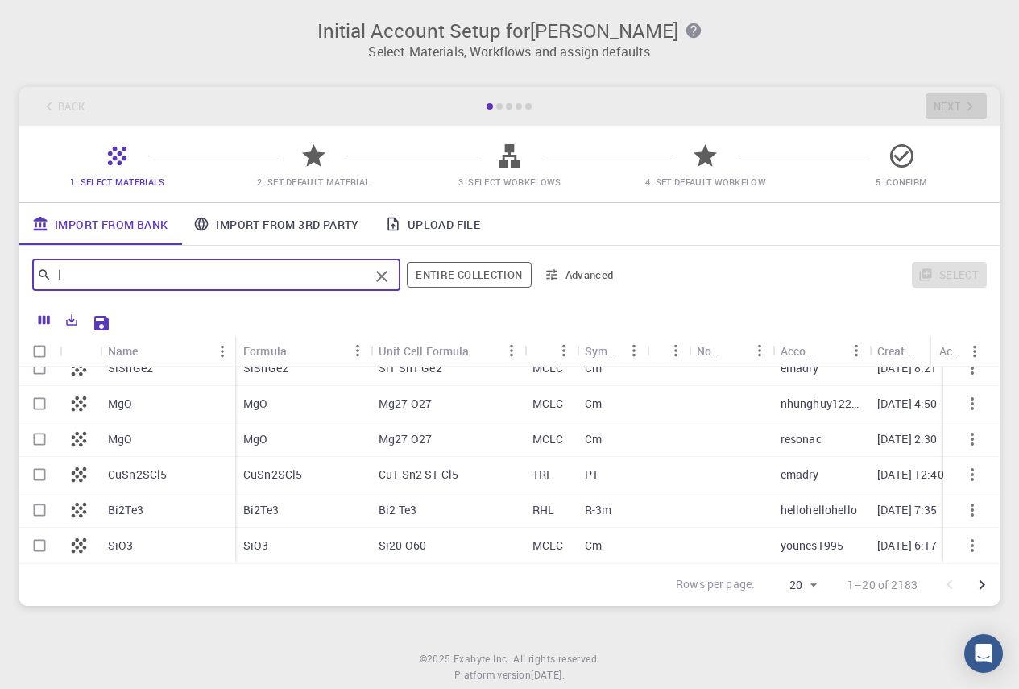
scroll to position [524, 0]
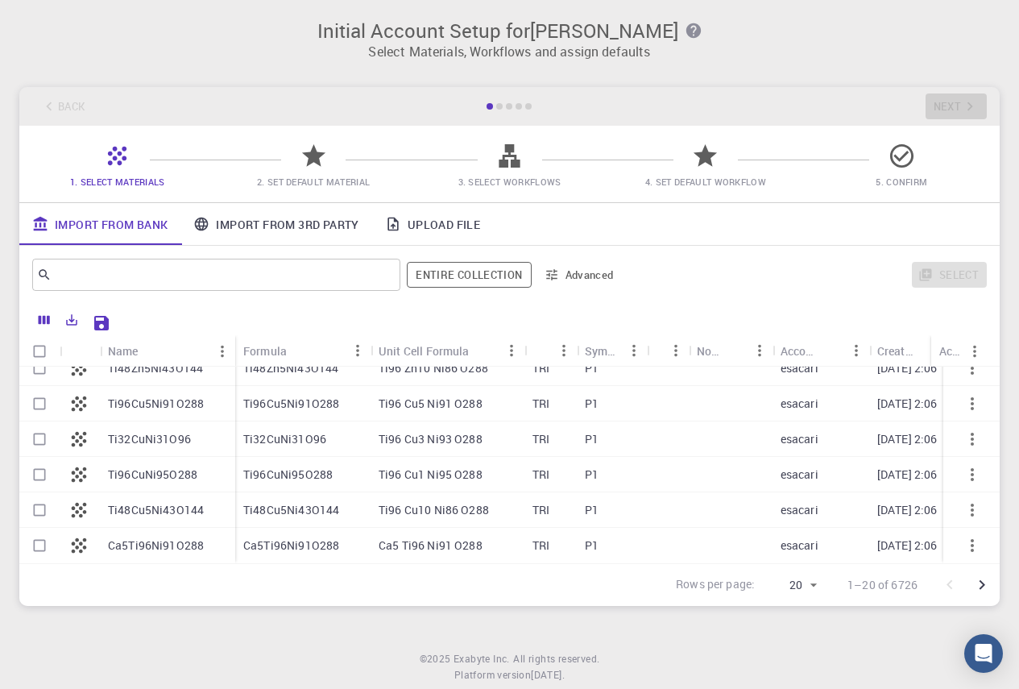
click at [290, 175] on span "2. Set Default Material" at bounding box center [312, 170] width 183 height 38
click at [433, 230] on link "Upload File" at bounding box center [432, 224] width 121 height 42
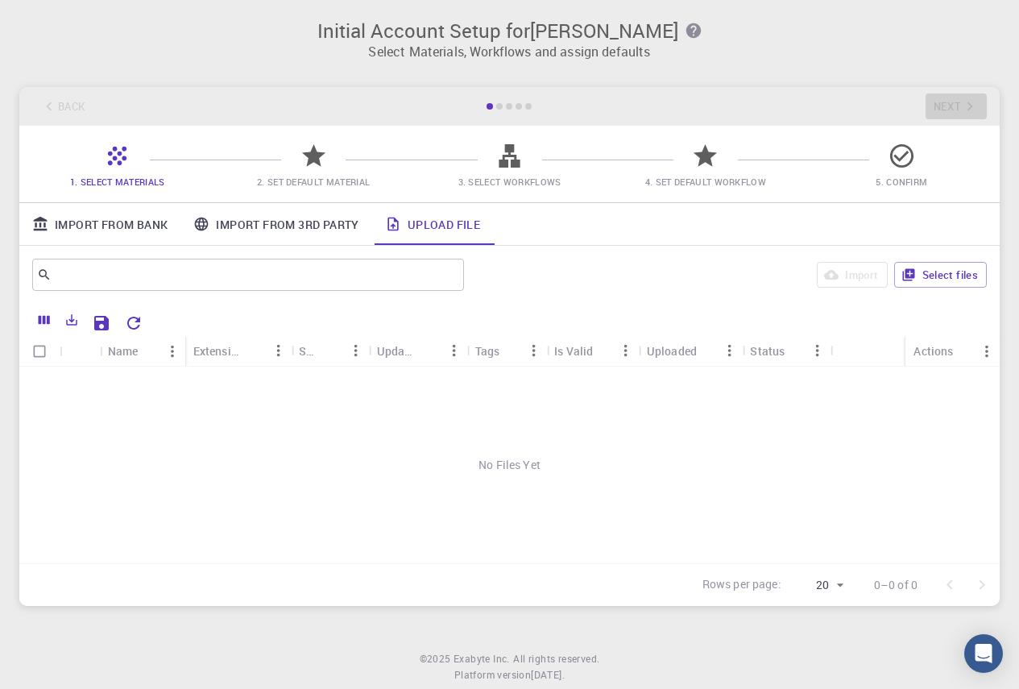
click at [267, 217] on link "Import From 3rd Party" at bounding box center [275, 224] width 191 height 42
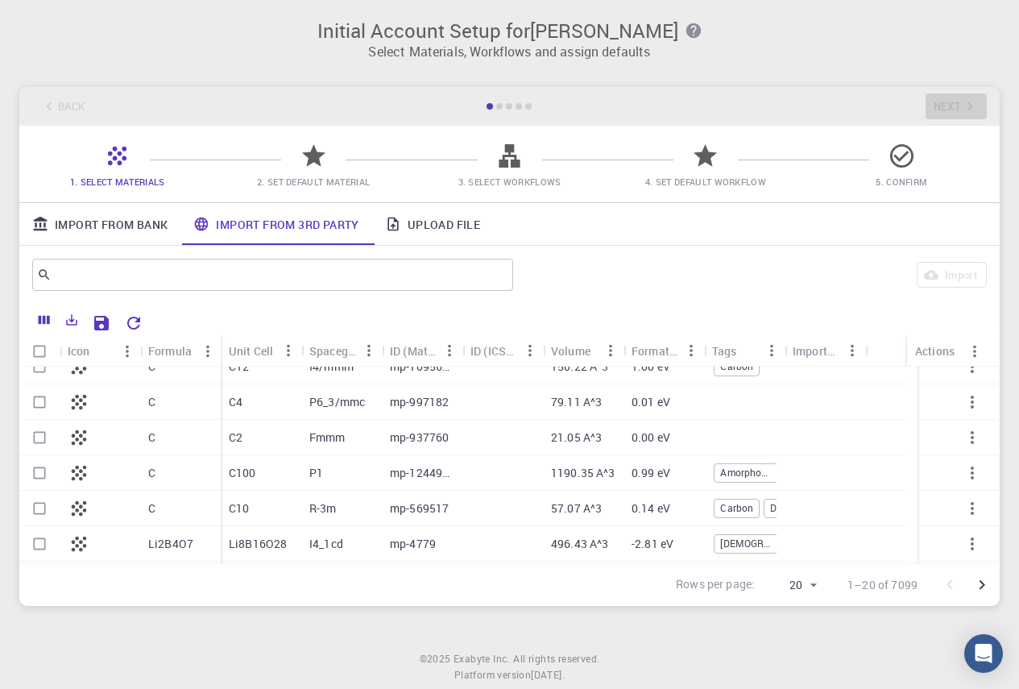
scroll to position [0, 0]
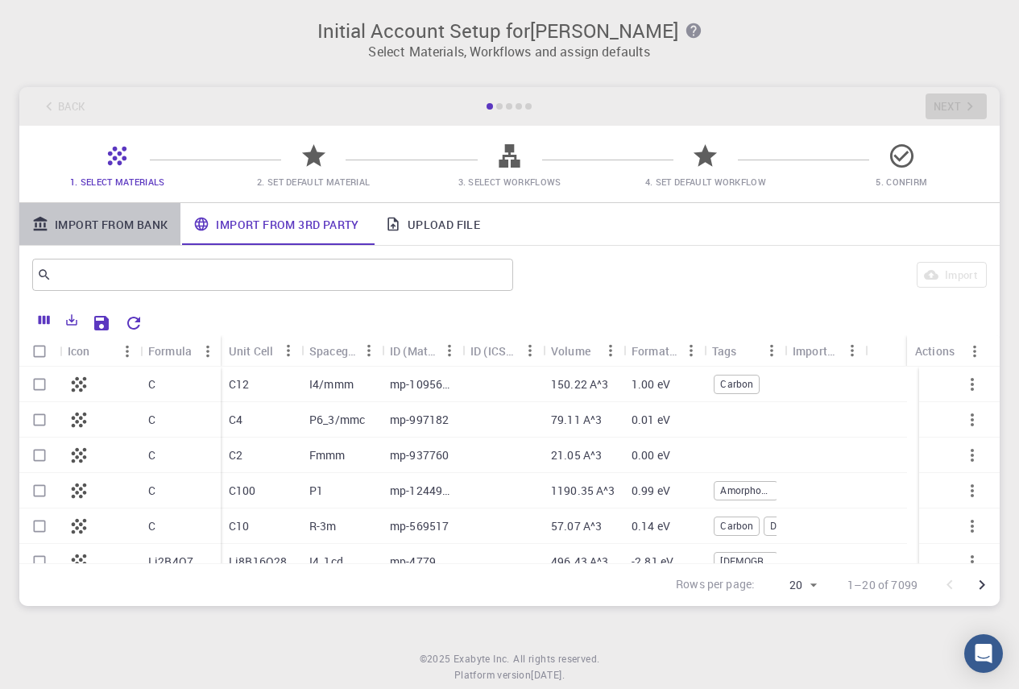
click at [93, 226] on link "Import From Bank" at bounding box center [99, 224] width 161 height 42
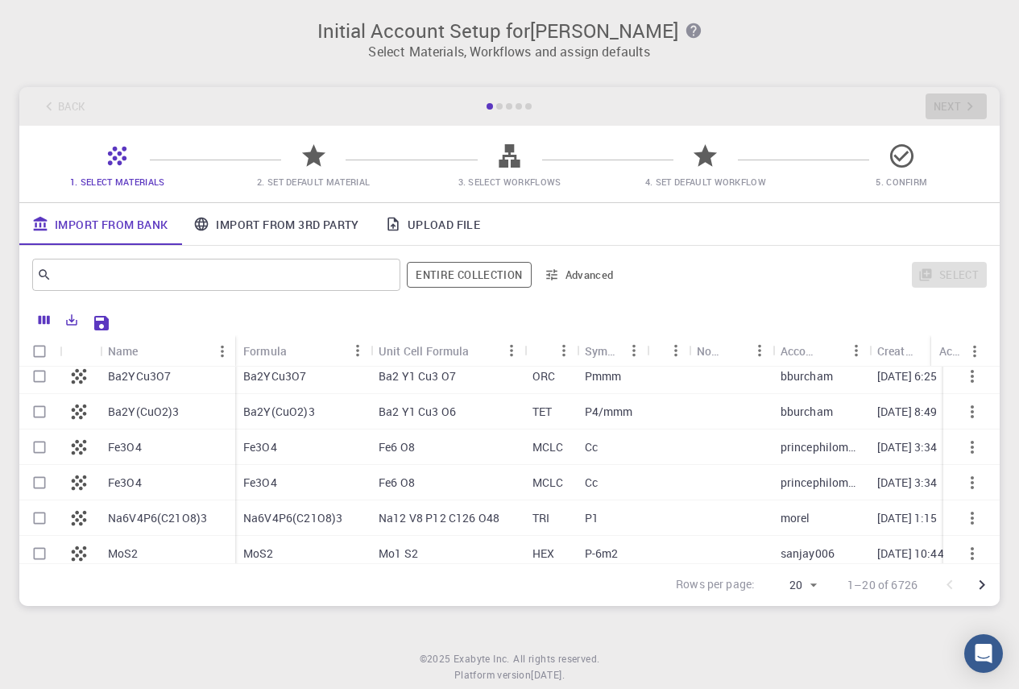
scroll to position [122, 0]
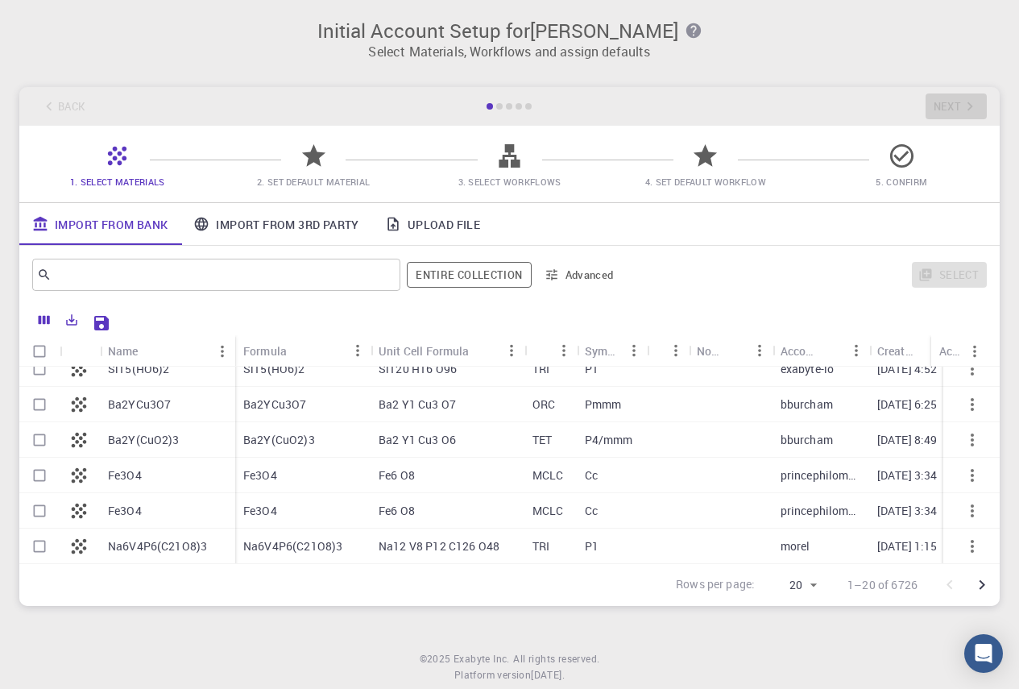
click at [114, 470] on p "Fe3O4" at bounding box center [125, 475] width 34 height 16
checkbox input "true"
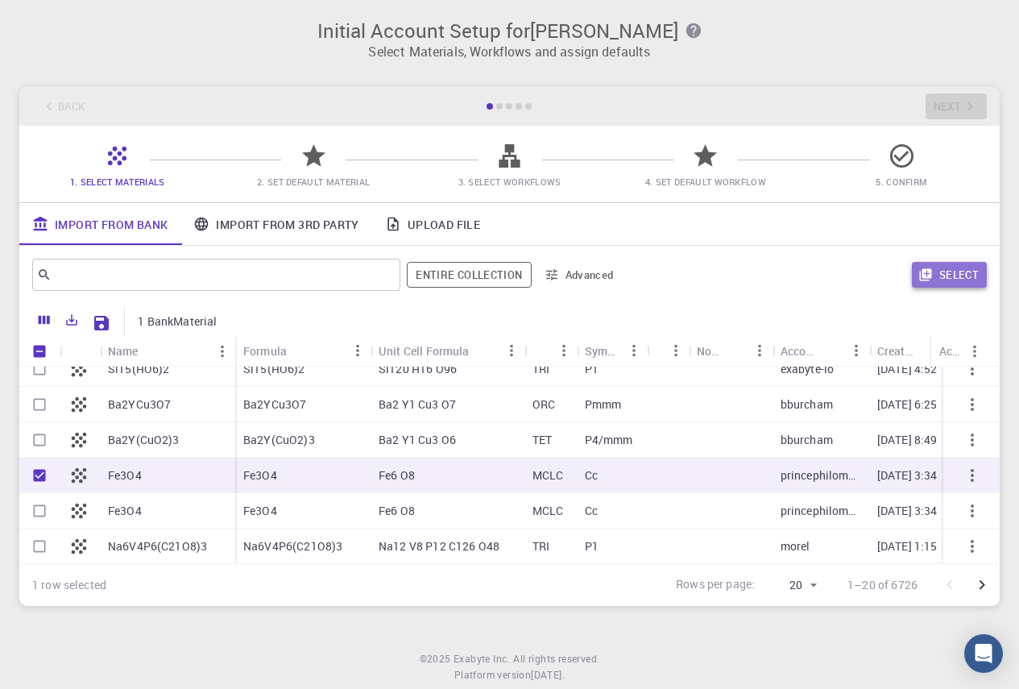
click at [963, 280] on button "Select" at bounding box center [949, 275] width 75 height 26
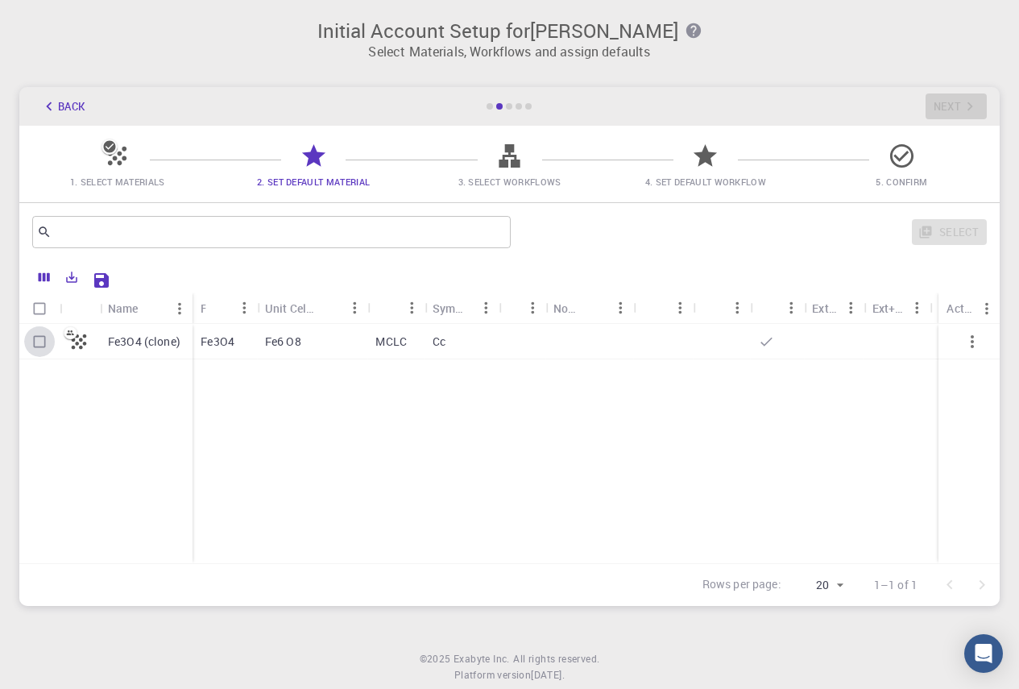
click at [43, 345] on input "Select row" at bounding box center [39, 341] width 31 height 31
checkbox input "true"
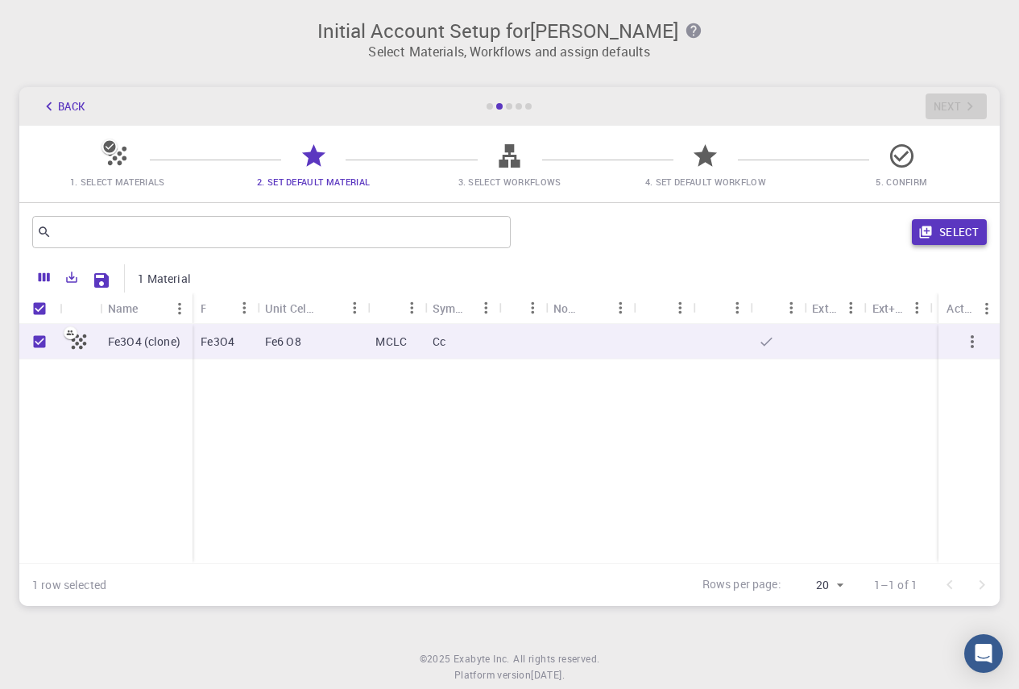
click at [974, 227] on button "Select" at bounding box center [949, 232] width 75 height 26
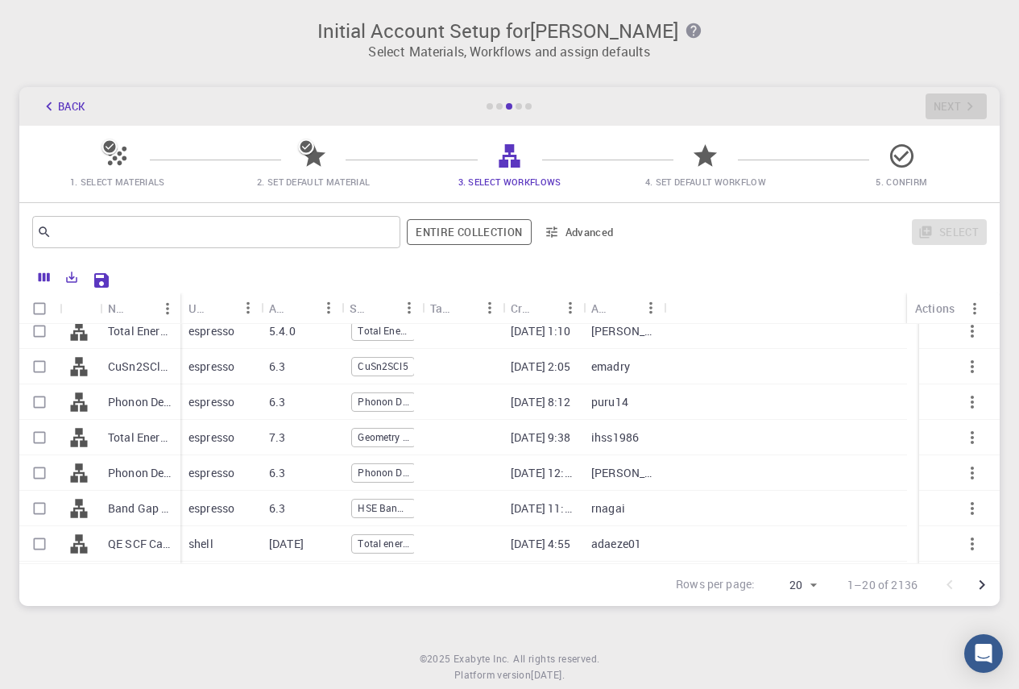
scroll to position [470, 0]
click at [215, 512] on div "shell" at bounding box center [220, 509] width 81 height 35
checkbox input "true"
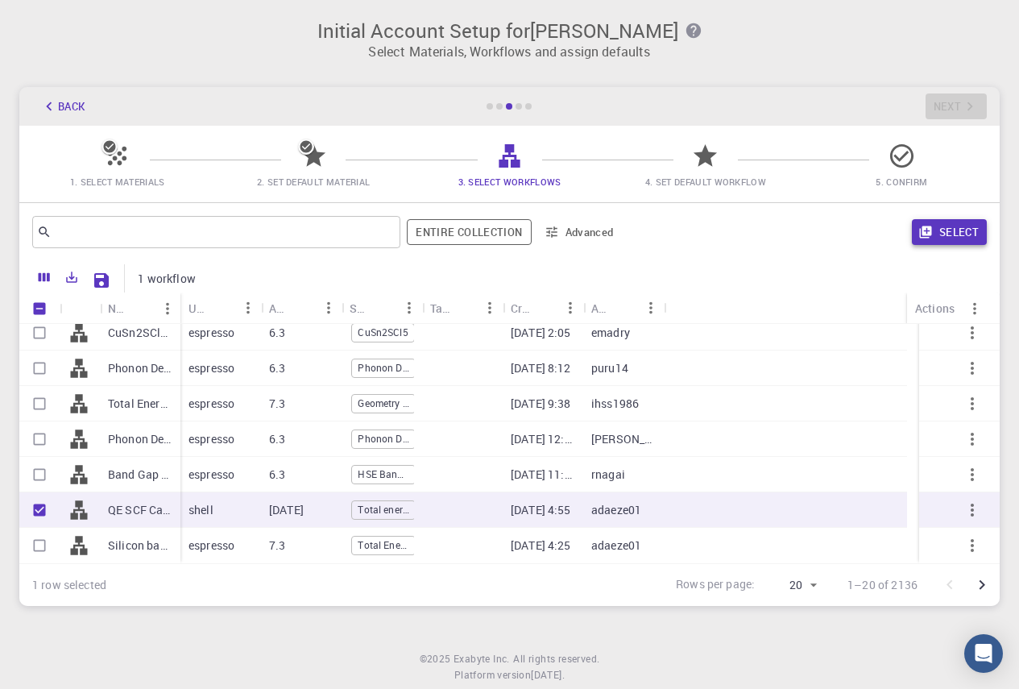
click at [931, 242] on button "Select" at bounding box center [949, 232] width 75 height 26
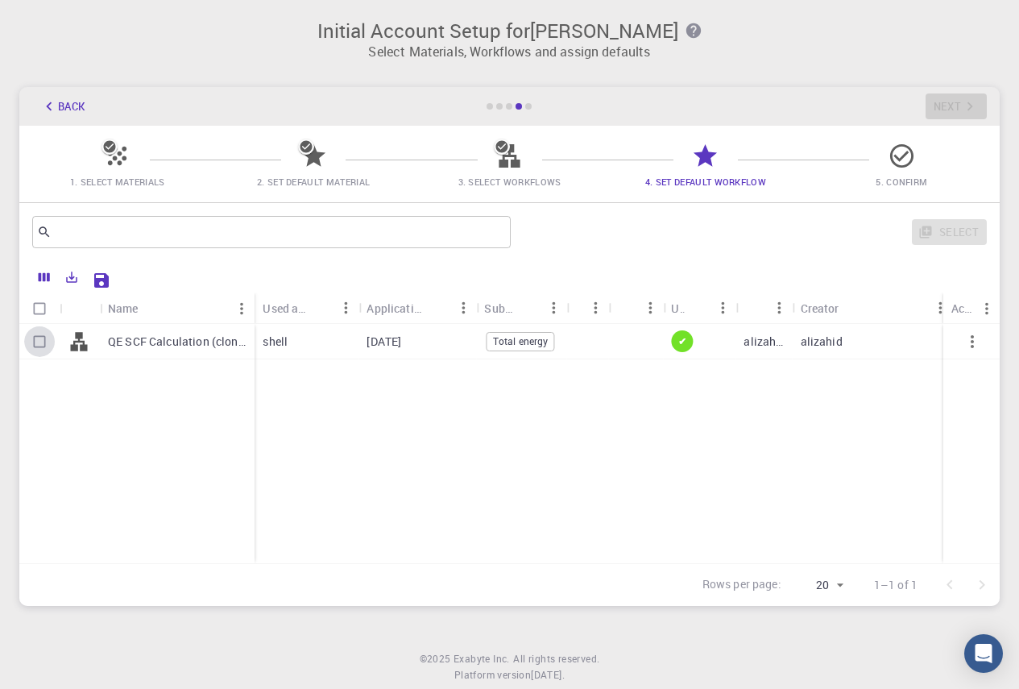
click at [44, 337] on input "Select row" at bounding box center [39, 341] width 31 height 31
checkbox input "true"
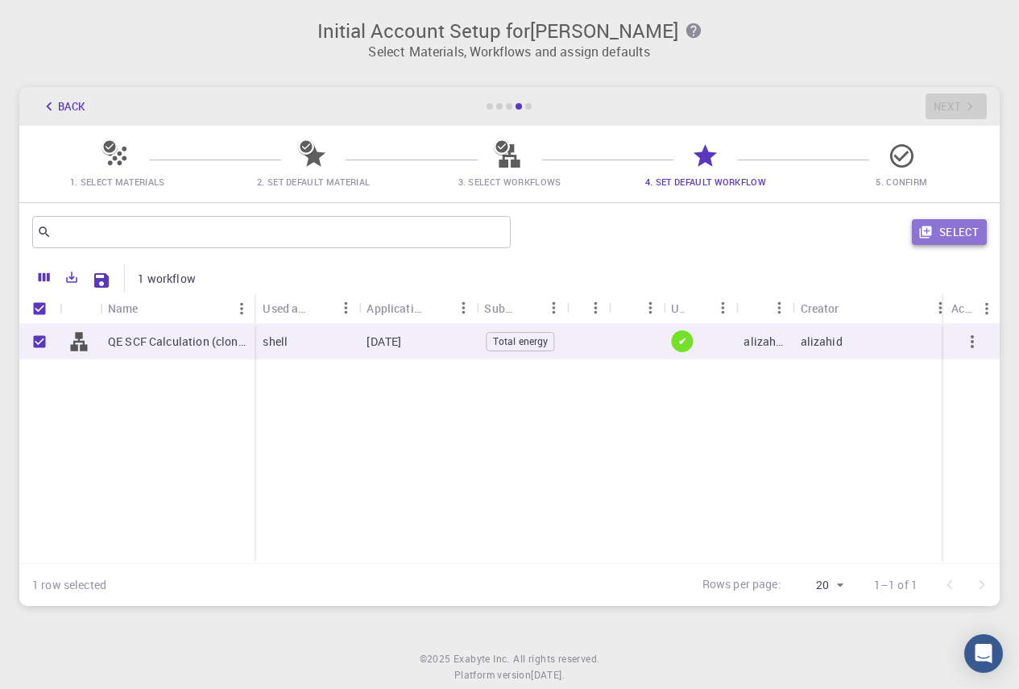
click at [958, 235] on button "Select" at bounding box center [949, 232] width 75 height 26
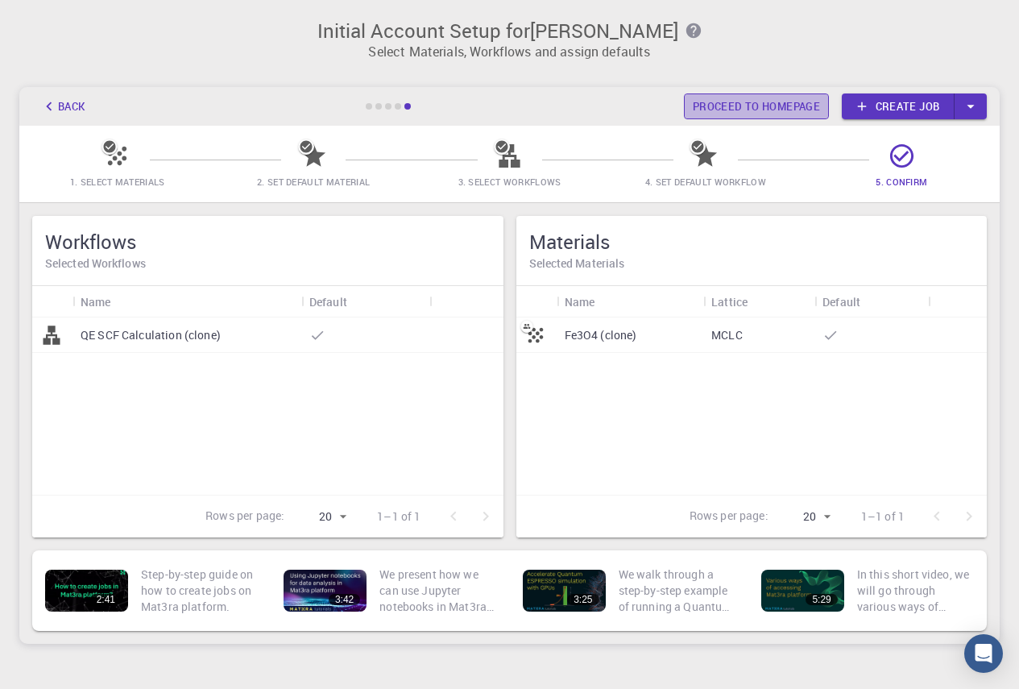
click at [782, 111] on link "Proceed to homepage" at bounding box center [756, 106] width 145 height 26
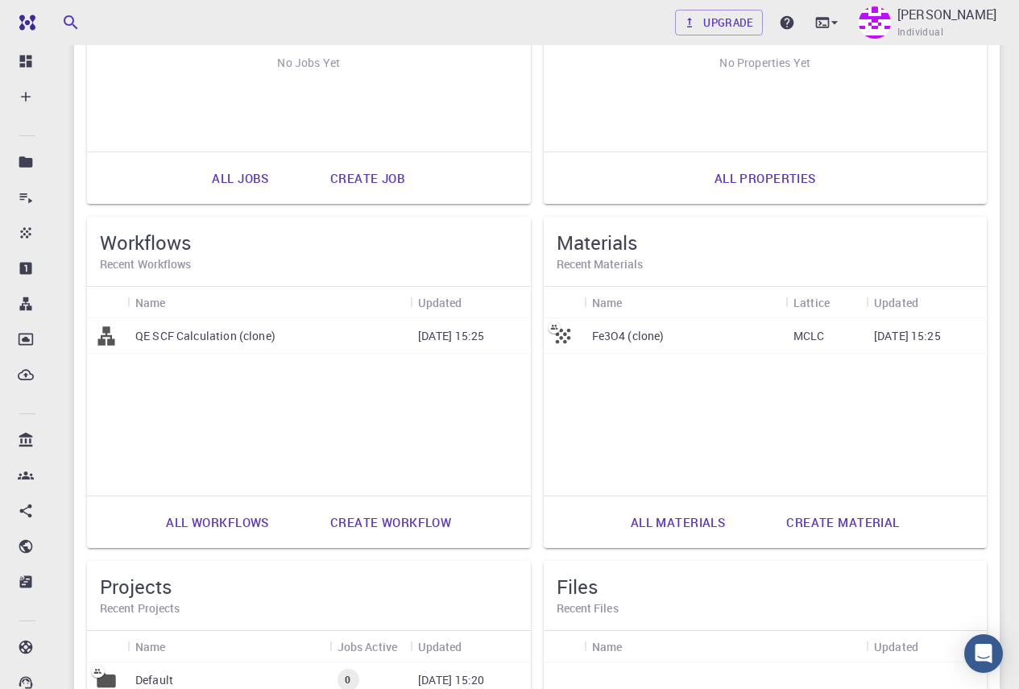
scroll to position [322, 0]
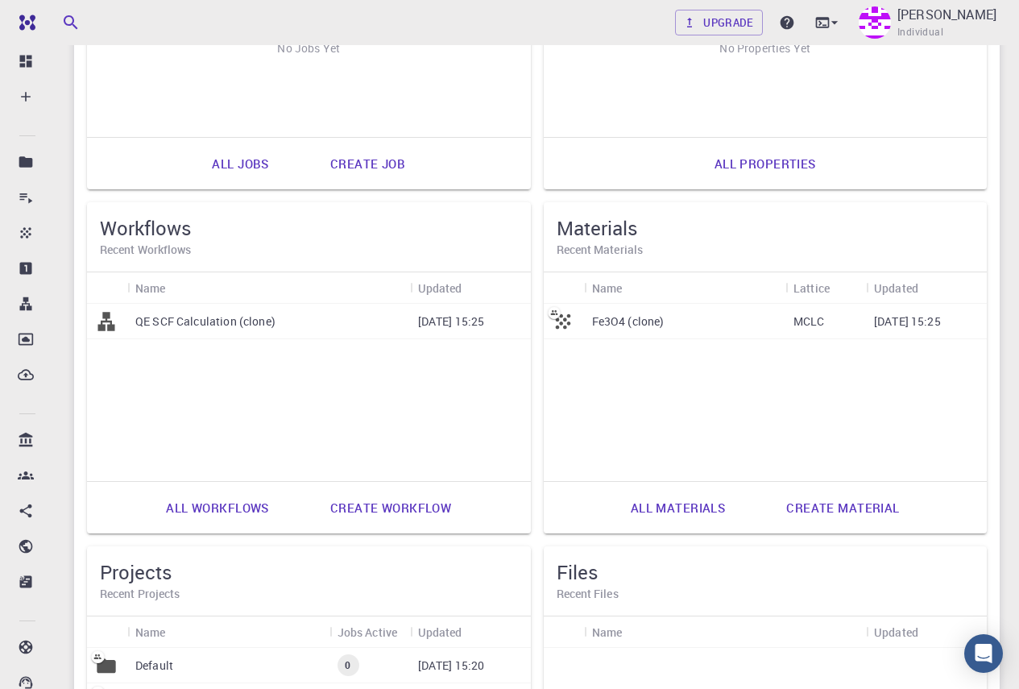
click at [650, 321] on p "Fe3O4 (clone)" at bounding box center [628, 321] width 72 height 16
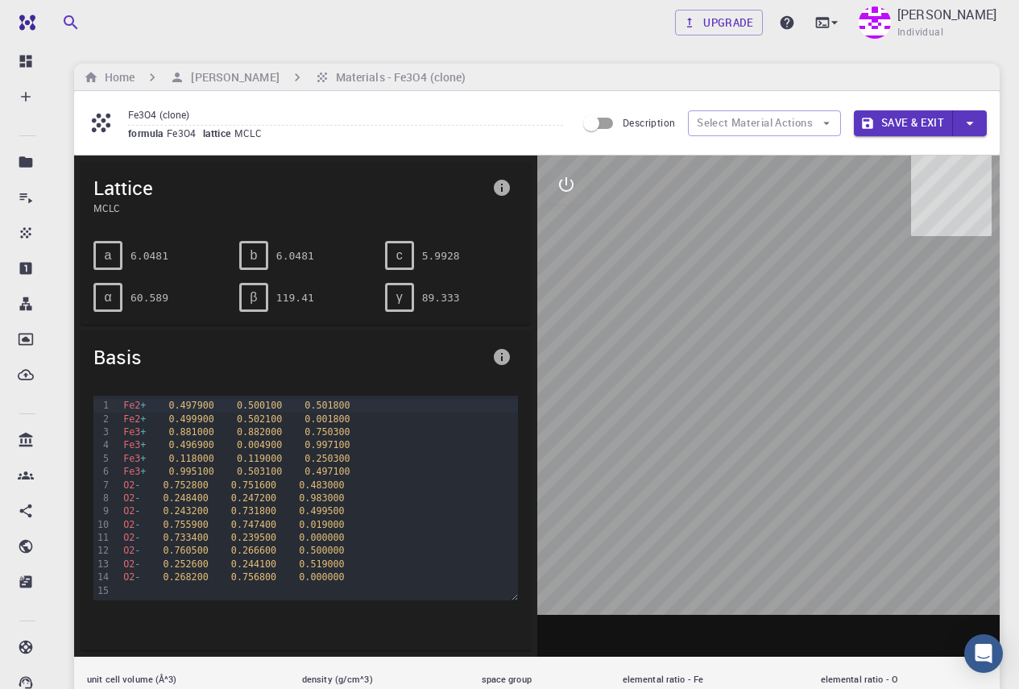
drag, startPoint x: 611, startPoint y: 298, endPoint x: 613, endPoint y: 371, distance: 72.5
click at [609, 371] on div at bounding box center [768, 405] width 463 height 501
drag, startPoint x: 794, startPoint y: 308, endPoint x: 744, endPoint y: 336, distance: 57.3
click at [744, 336] on div at bounding box center [768, 405] width 463 height 501
drag, startPoint x: 267, startPoint y: 358, endPoint x: 242, endPoint y: 350, distance: 27.0
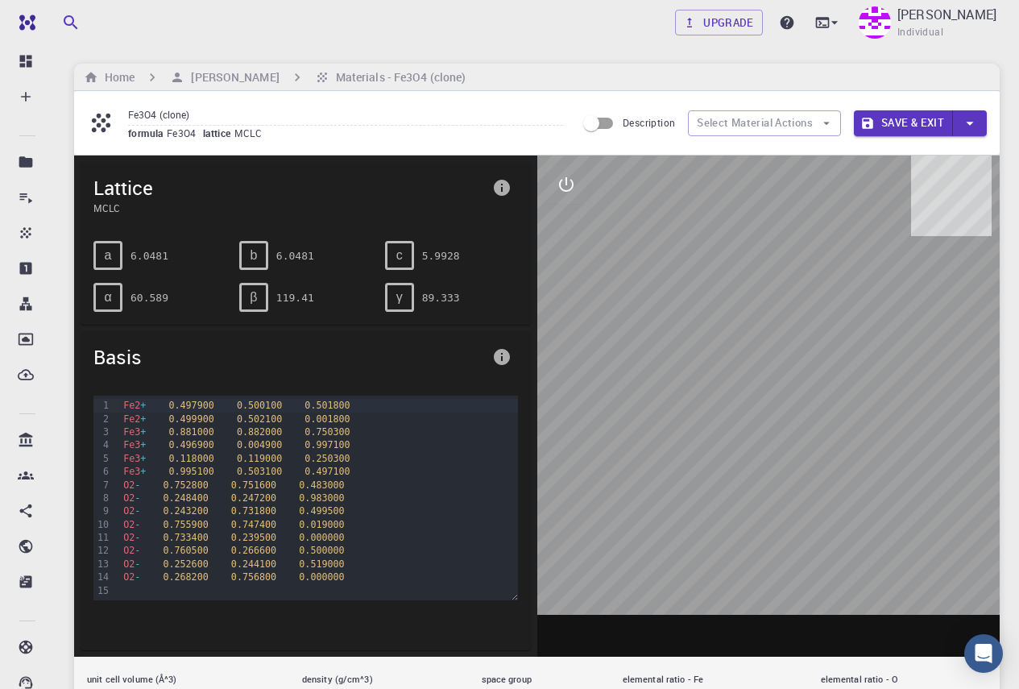
click at [242, 351] on div "Basis" at bounding box center [306, 357] width 450 height 52
click at [252, 304] on span "β" at bounding box center [253, 297] width 7 height 14
click at [816, 114] on button "Select Material Actions" at bounding box center [764, 123] width 153 height 26
click at [809, 114] on button "Select Material Actions" at bounding box center [764, 123] width 153 height 26
click at [601, 119] on input "Description" at bounding box center [591, 123] width 92 height 31
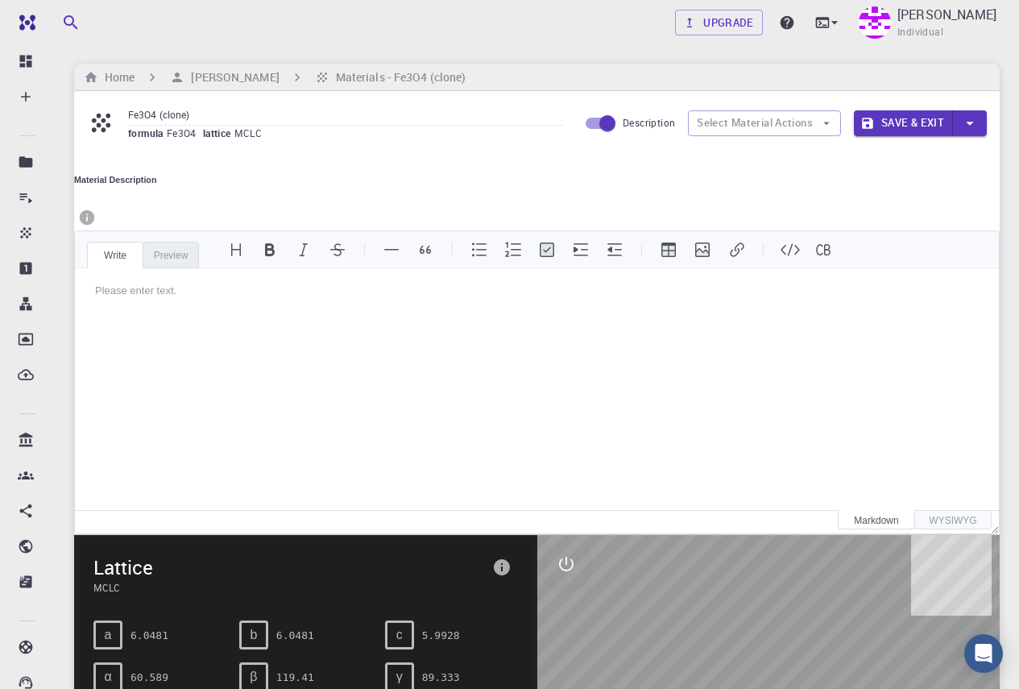
click at [598, 118] on input "Description" at bounding box center [607, 123] width 92 height 31
checkbox input "false"
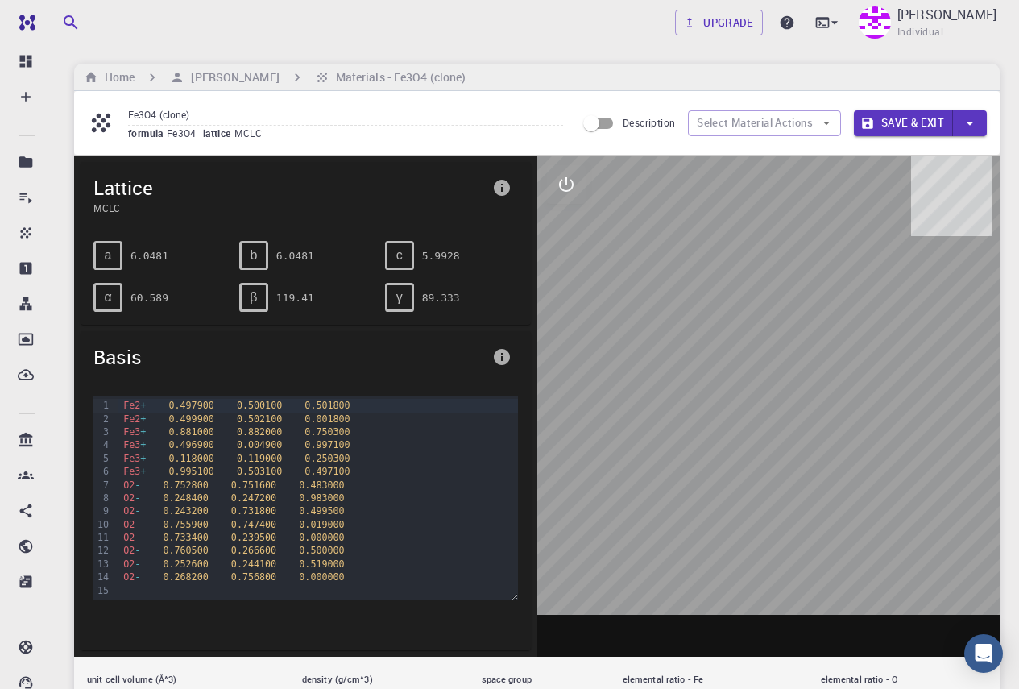
drag, startPoint x: 637, startPoint y: 288, endPoint x: 593, endPoint y: 246, distance: 61.0
click at [596, 250] on div at bounding box center [768, 405] width 463 height 501
click at [560, 180] on icon "interactive" at bounding box center [566, 184] width 19 height 19
click at [575, 225] on icon "view" at bounding box center [566, 222] width 19 height 19
click at [716, 283] on div "Rotate/Zoom [O]" at bounding box center [683, 306] width 130 height 47
